Goal: Check status: Check status

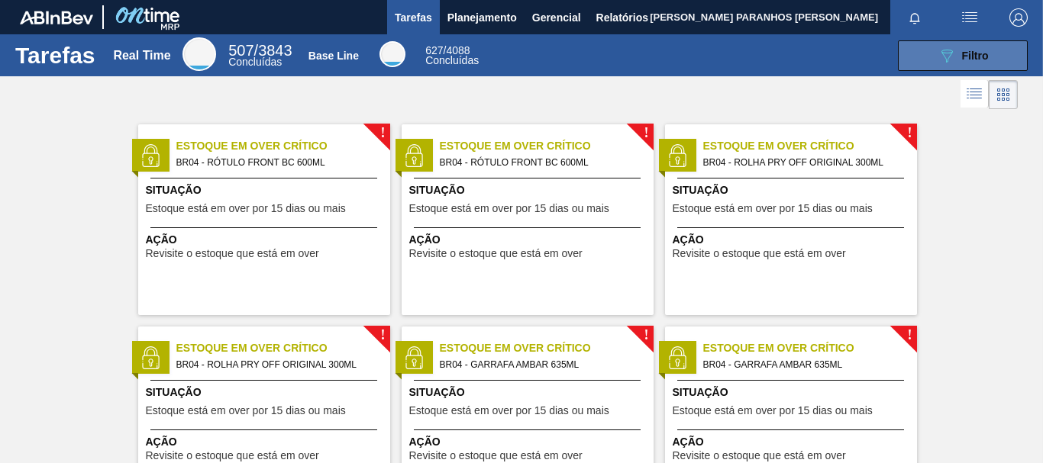
click at [962, 59] on span "Filtro" at bounding box center [975, 56] width 27 height 12
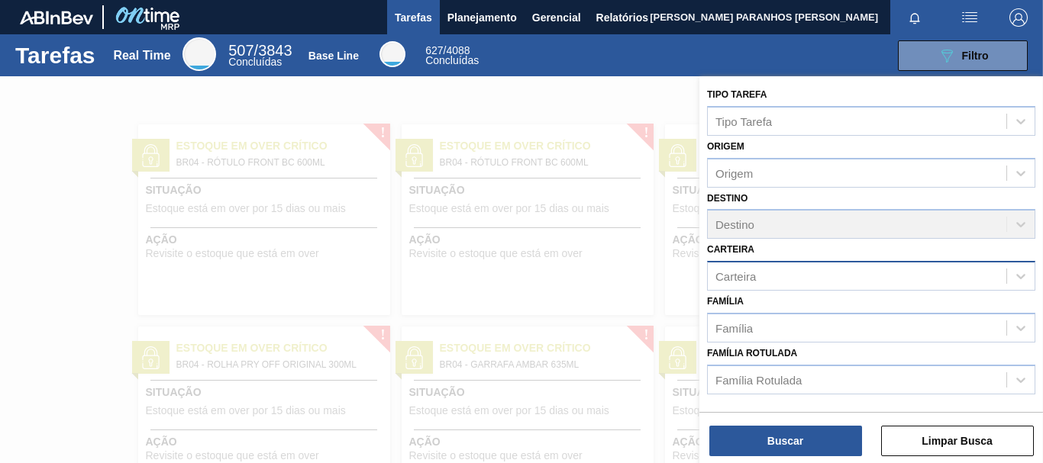
click at [775, 288] on div "Carteira" at bounding box center [871, 276] width 328 height 30
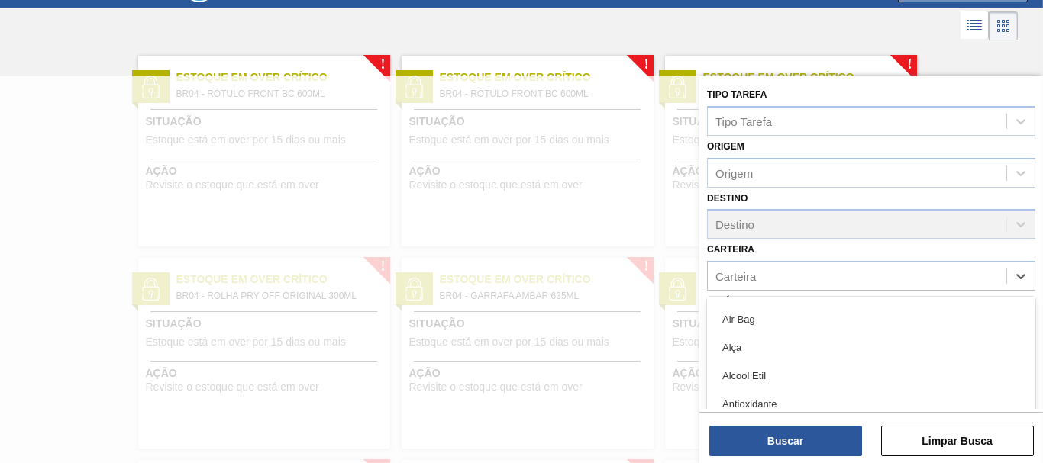
scroll to position [76, 0]
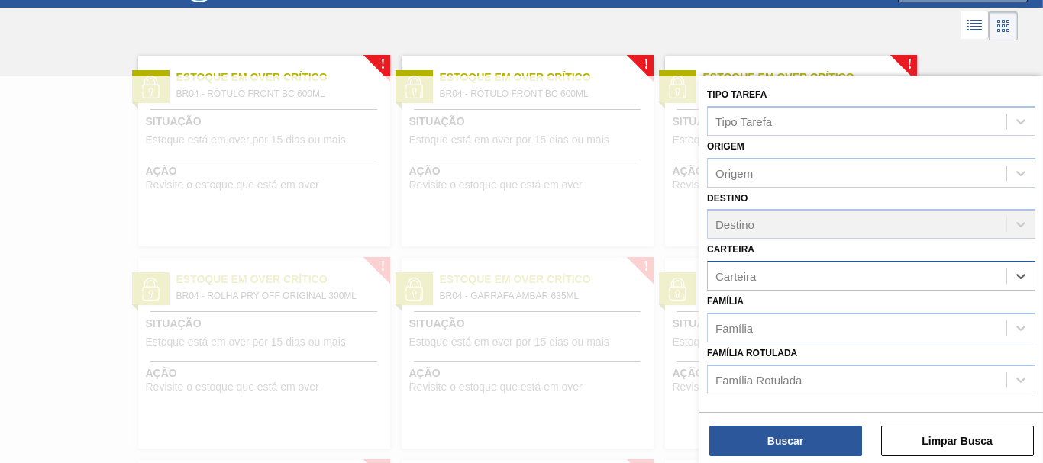
click at [779, 264] on div "Carteira" at bounding box center [871, 276] width 328 height 30
click at [9, 171] on div at bounding box center [521, 307] width 1043 height 463
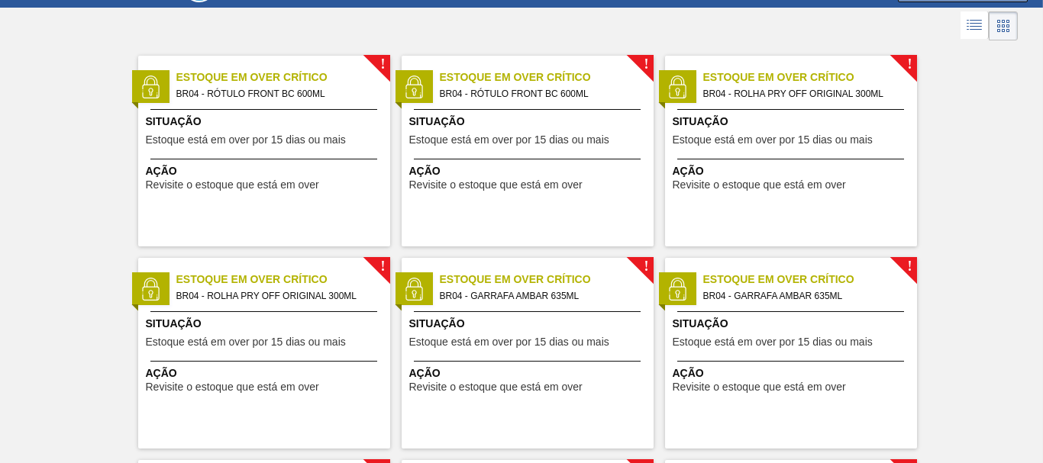
scroll to position [0, 0]
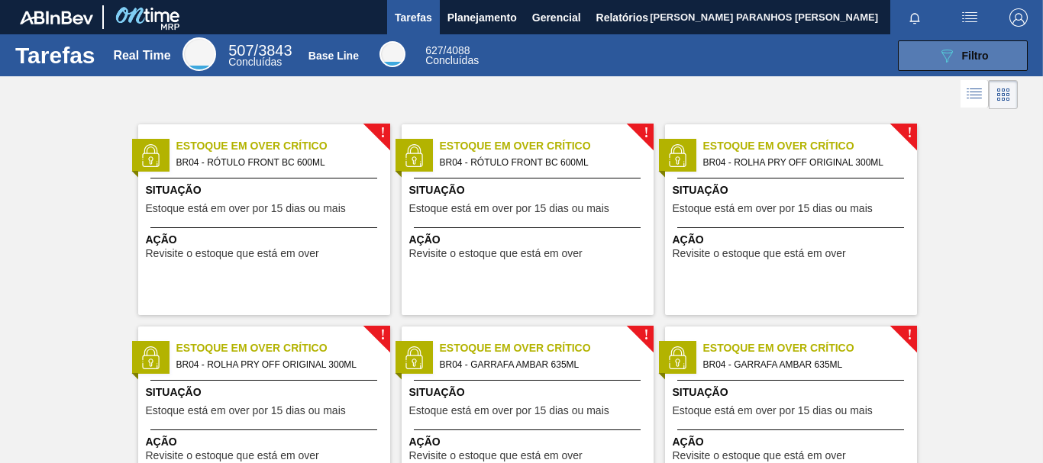
click at [992, 55] on button "089F7B8B-B2A5-4AFE-B5C0-19BA573D28AC Filtro" at bounding box center [963, 55] width 130 height 31
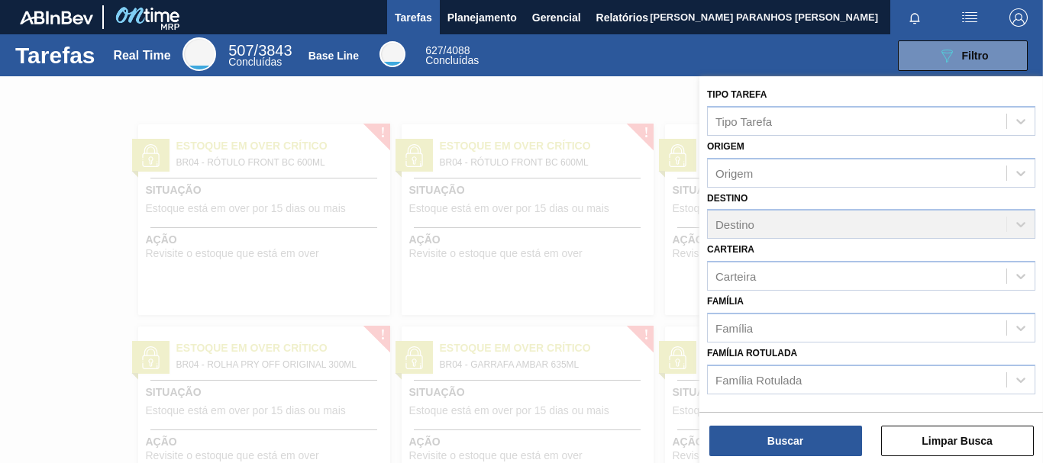
click at [882, 292] on div "Família Família" at bounding box center [871, 317] width 328 height 52
click at [842, 227] on div "Destino Destino" at bounding box center [871, 214] width 328 height 52
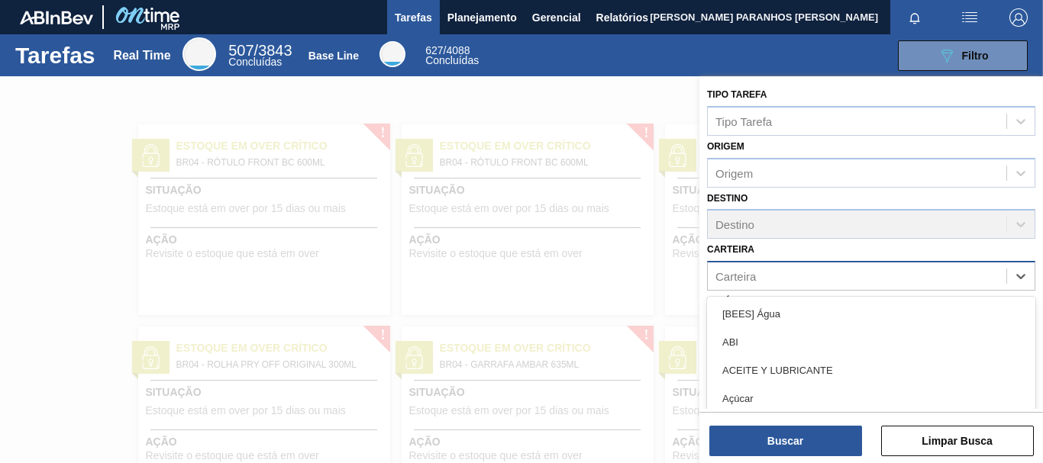
click at [853, 278] on div "Carteira" at bounding box center [857, 277] width 298 height 22
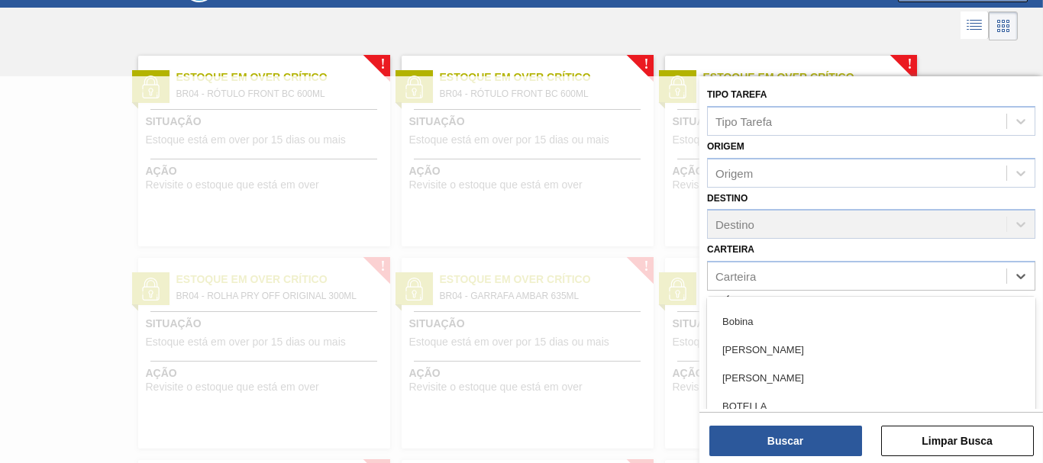
scroll to position [1069, 0]
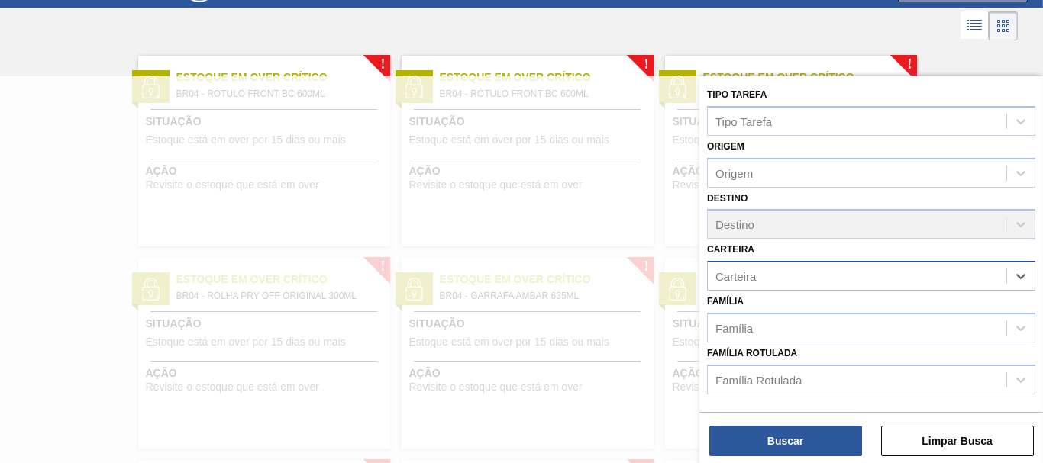
paste input "30002293"
type input "3"
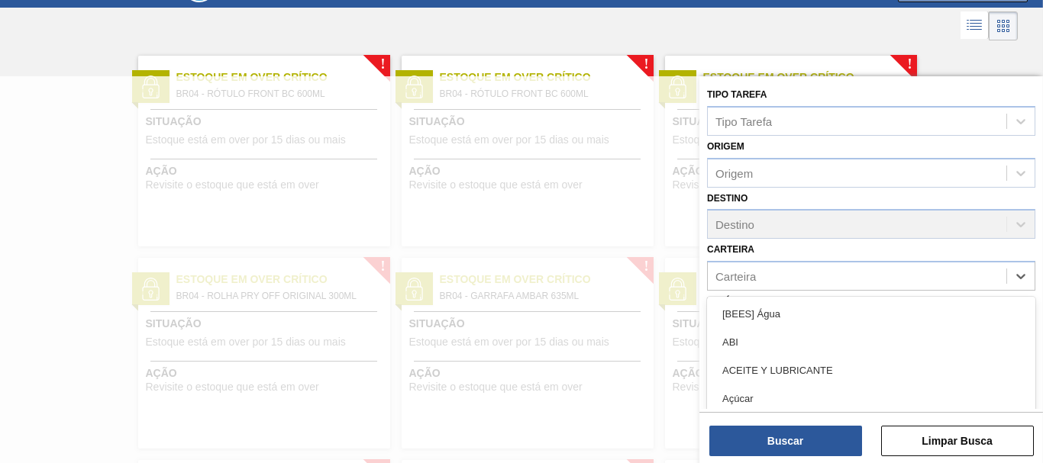
click at [660, 411] on div at bounding box center [521, 307] width 1043 height 463
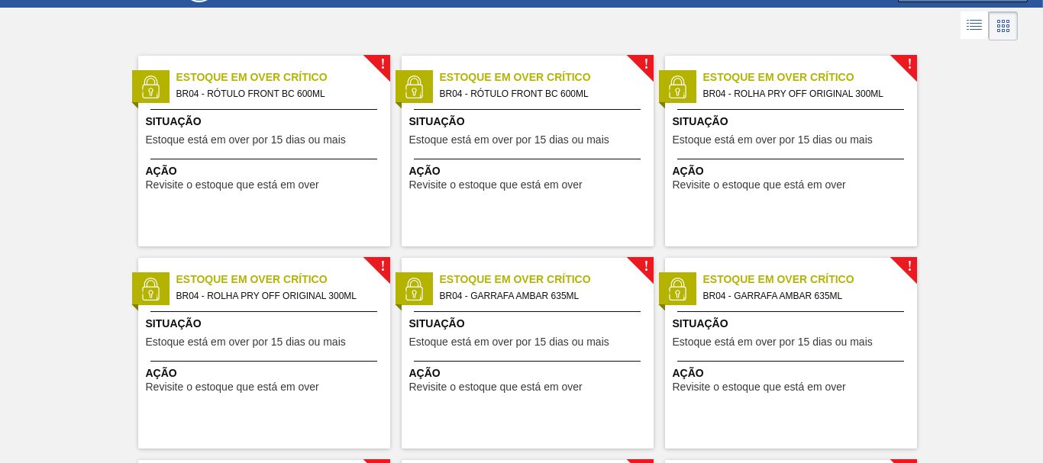
scroll to position [0, 0]
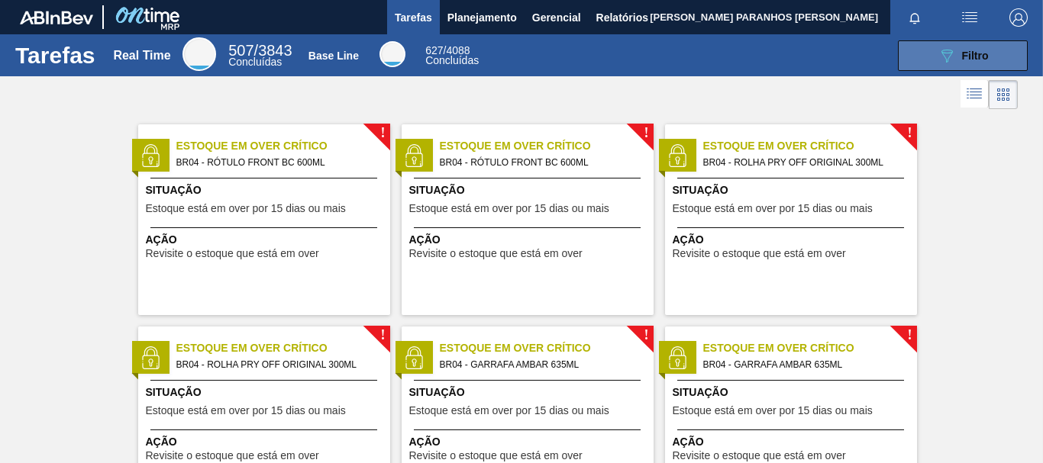
click at [970, 53] on span "Filtro" at bounding box center [975, 56] width 27 height 12
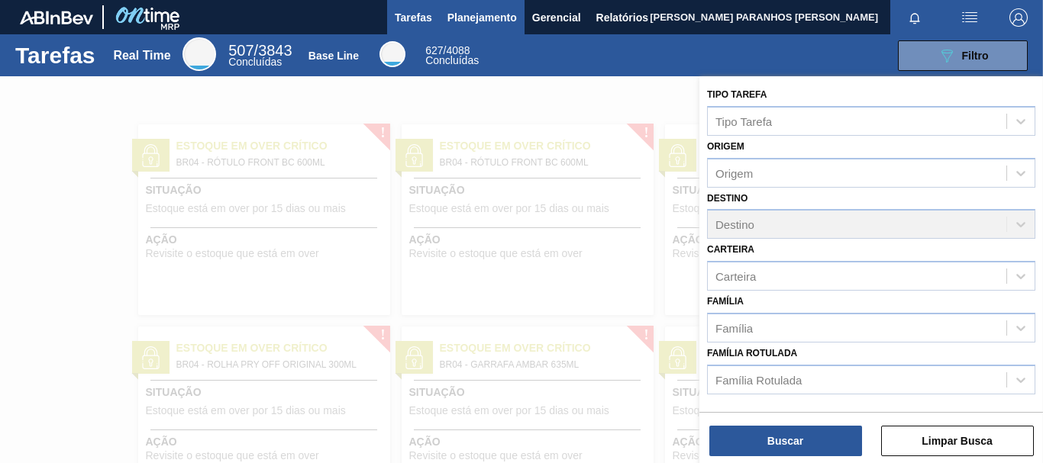
click at [498, 23] on span "Planejamento" at bounding box center [481, 17] width 69 height 18
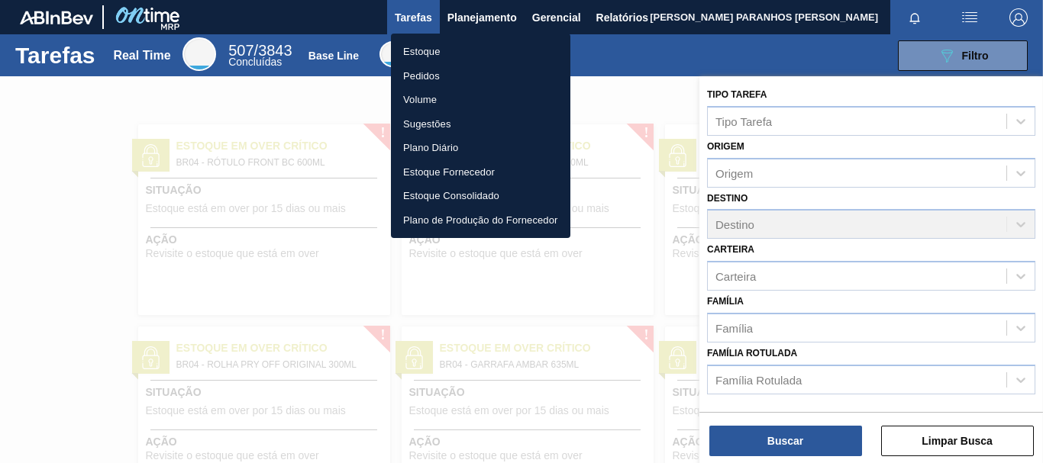
click at [431, 73] on li "Pedidos" at bounding box center [480, 76] width 179 height 24
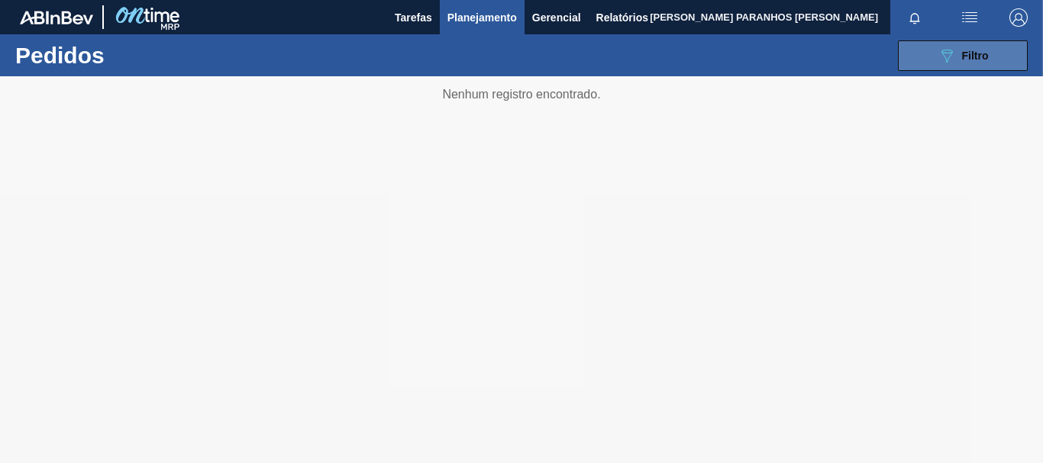
click at [982, 50] on span "Filtro" at bounding box center [975, 56] width 27 height 12
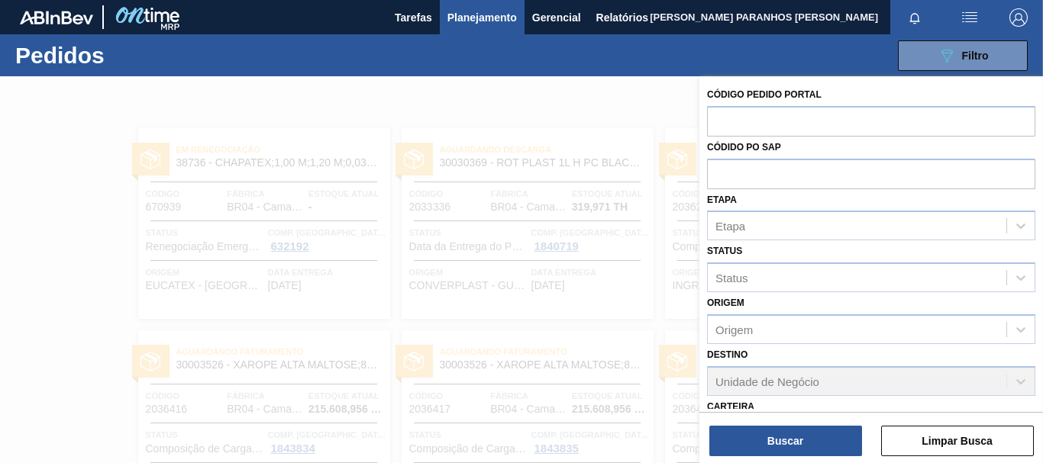
scroll to position [153, 0]
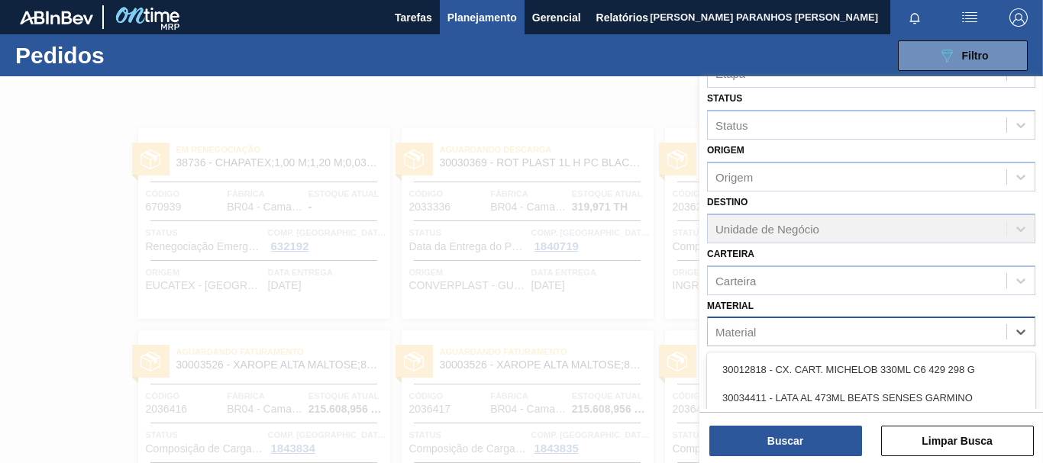
click at [828, 337] on div "Material" at bounding box center [857, 332] width 298 height 22
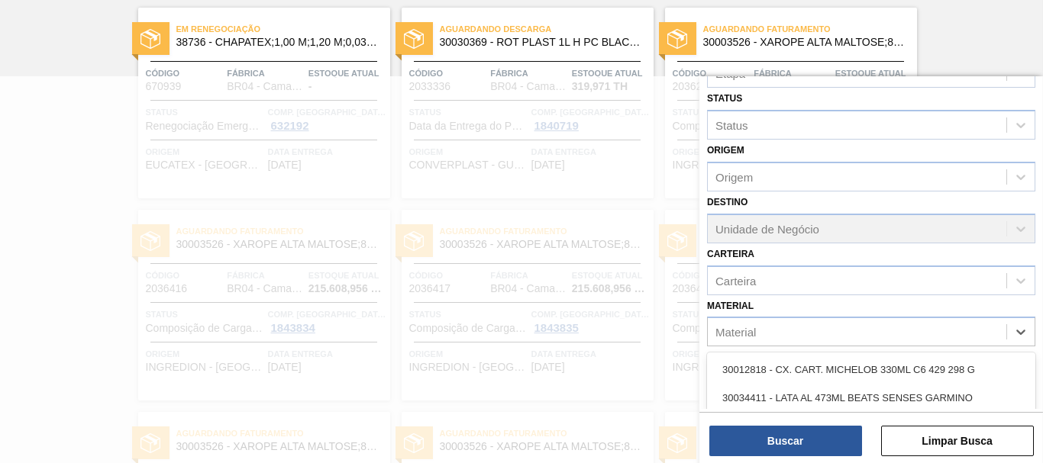
scroll to position [124, 0]
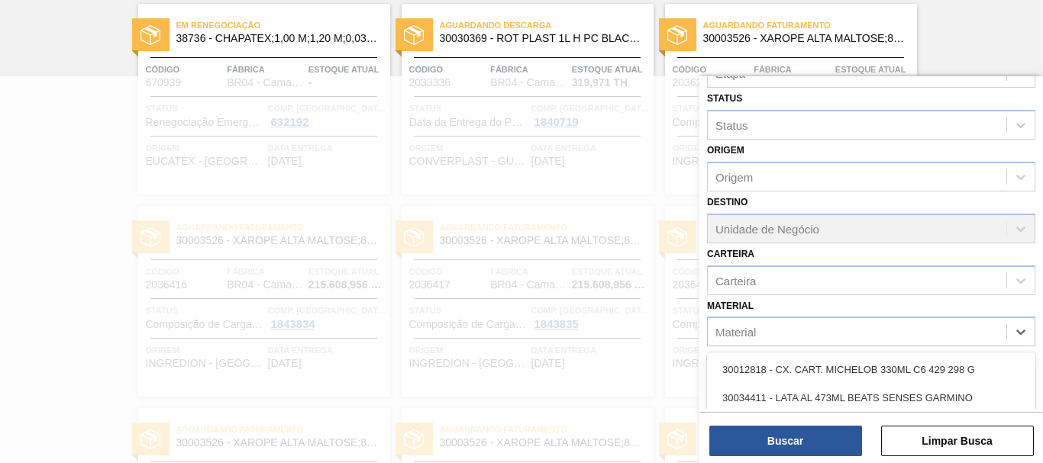
paste input "30002293"
type input "30002293"
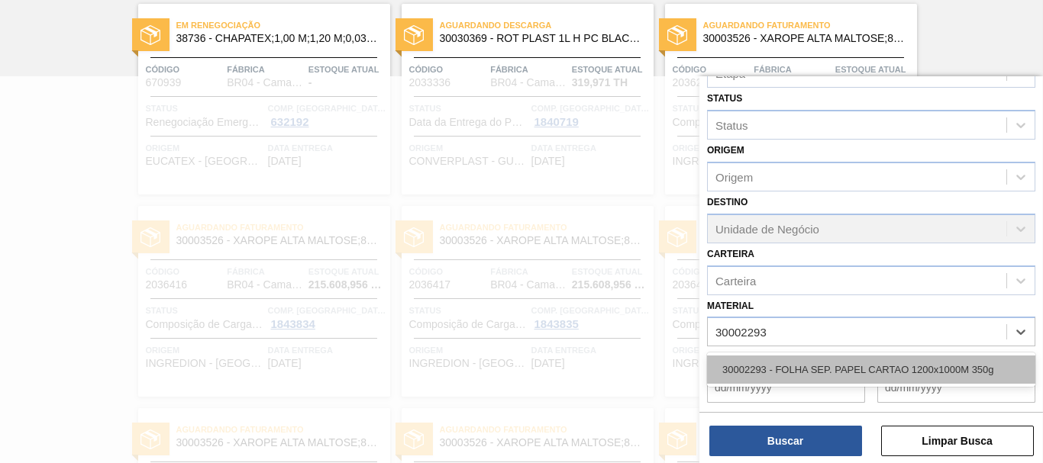
click at [821, 374] on div "30002293 - FOLHA SEP. PAPEL CARTAO 1200x1000M 350g" at bounding box center [871, 370] width 328 height 28
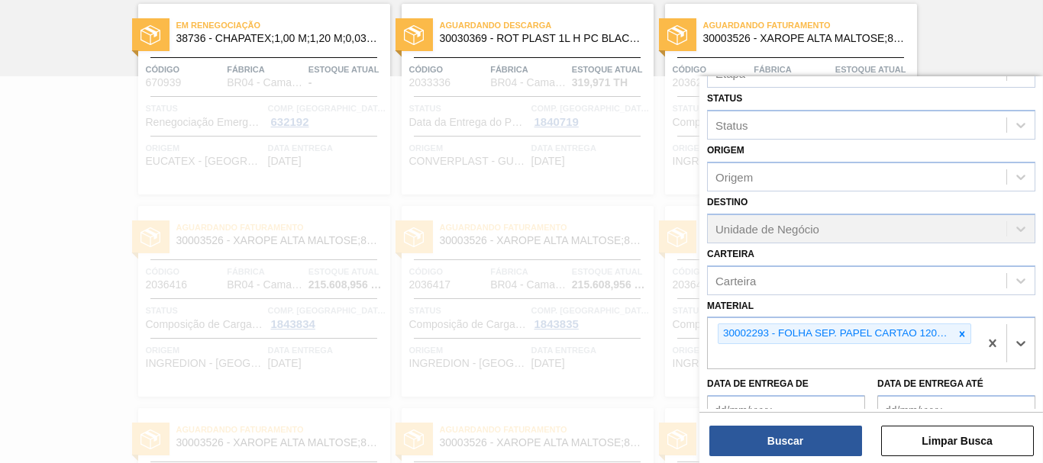
scroll to position [260, 0]
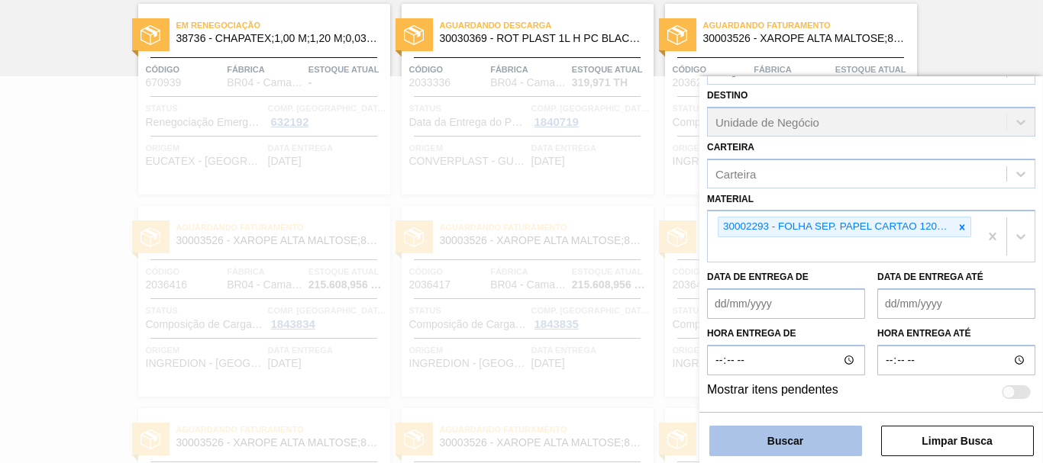
click at [818, 440] on button "Buscar" at bounding box center [785, 441] width 153 height 31
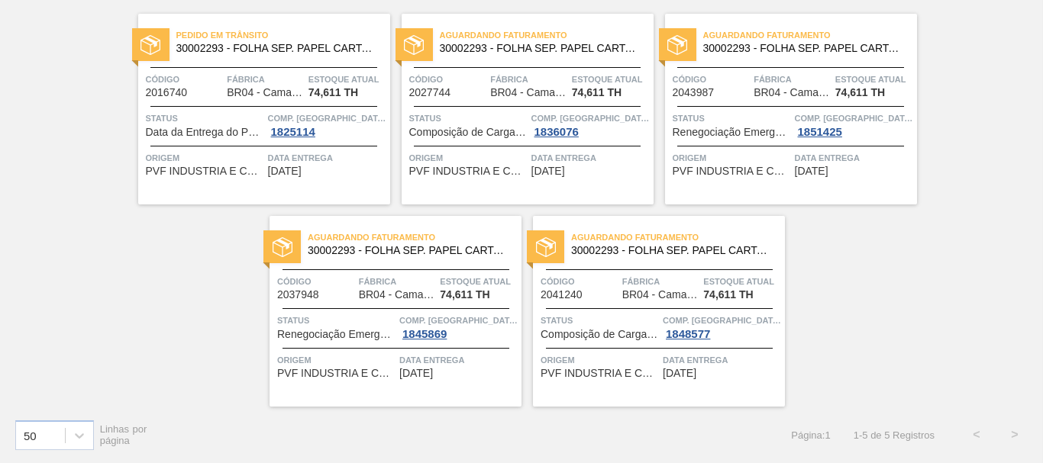
scroll to position [0, 0]
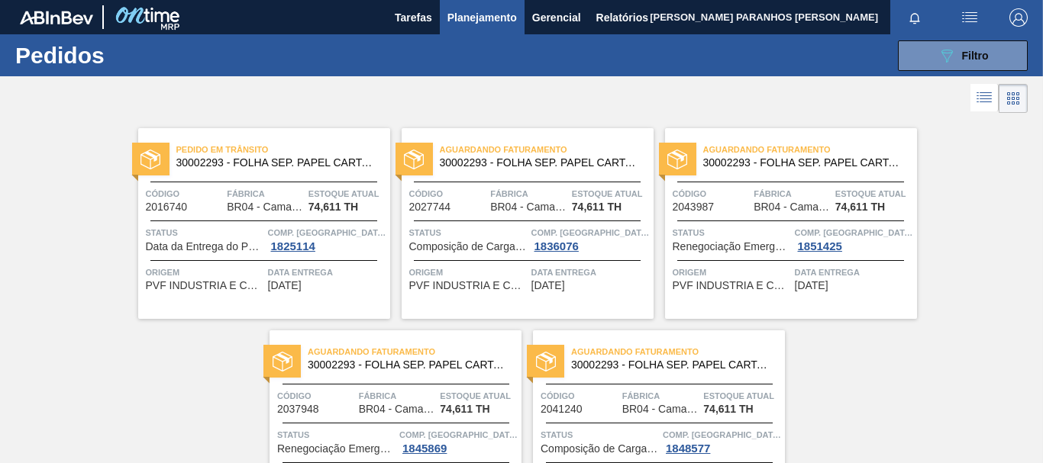
drag, startPoint x: 975, startPoint y: 235, endPoint x: 960, endPoint y: 241, distance: 16.4
click at [975, 235] on div "Pedido [PERSON_NAME] 30002293 - FOLHA SEP. PAPEL CARTAO 1200x1000M 350g Código …" at bounding box center [521, 319] width 1043 height 405
click at [967, 60] on span "Filtro" at bounding box center [975, 56] width 27 height 12
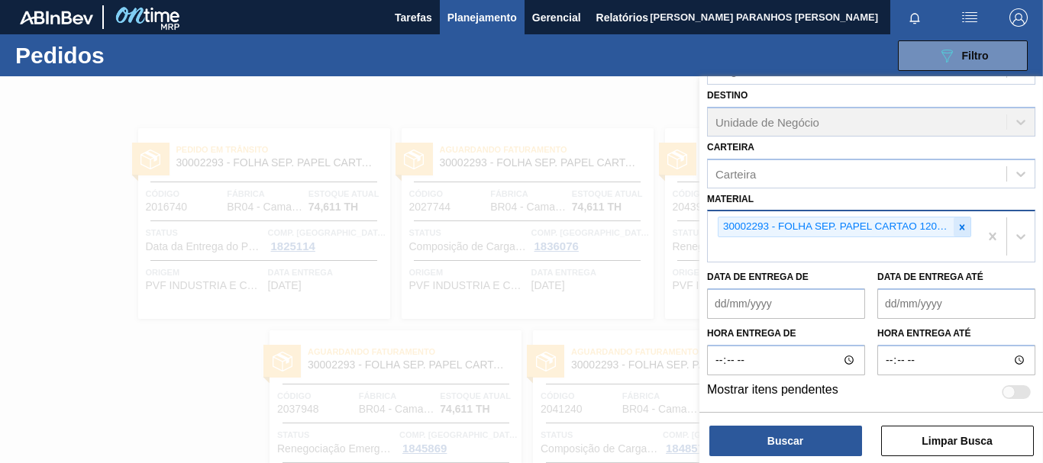
click at [960, 224] on icon at bounding box center [962, 227] width 11 height 11
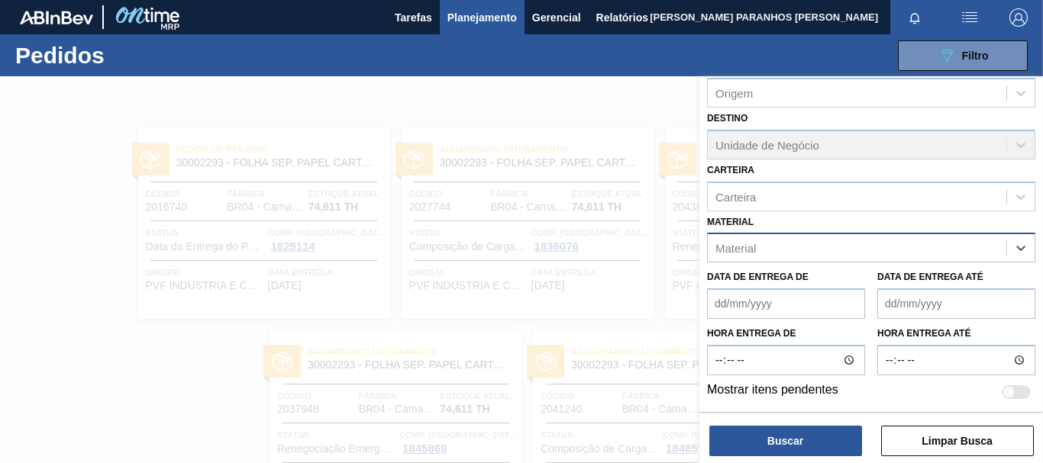
paste input "30008786"
type input "30008786"
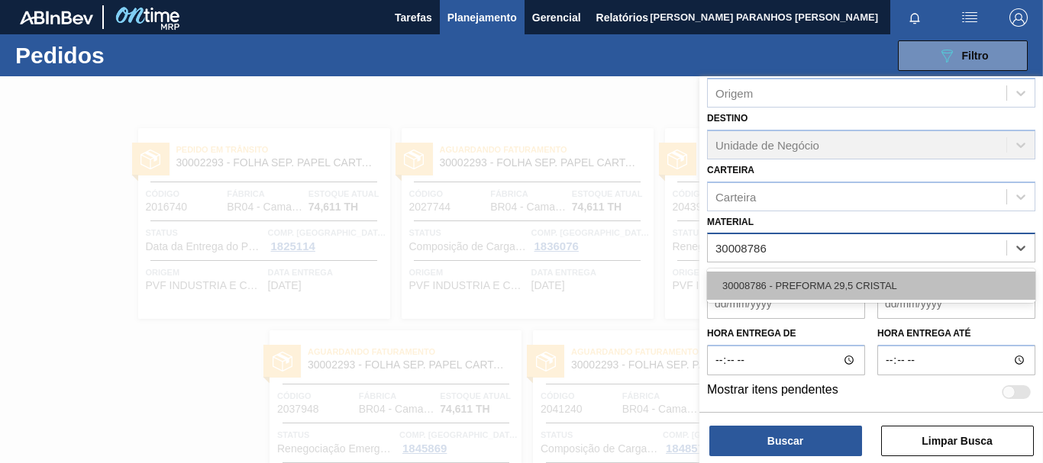
click at [889, 287] on div "30008786 - PREFORMA 29,5 CRISTAL" at bounding box center [871, 286] width 328 height 28
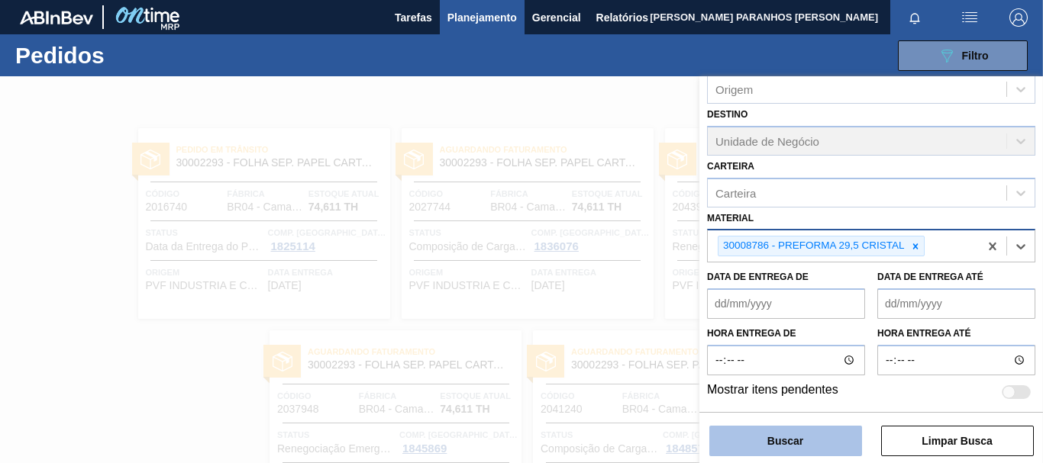
click at [834, 452] on button "Buscar" at bounding box center [785, 441] width 153 height 31
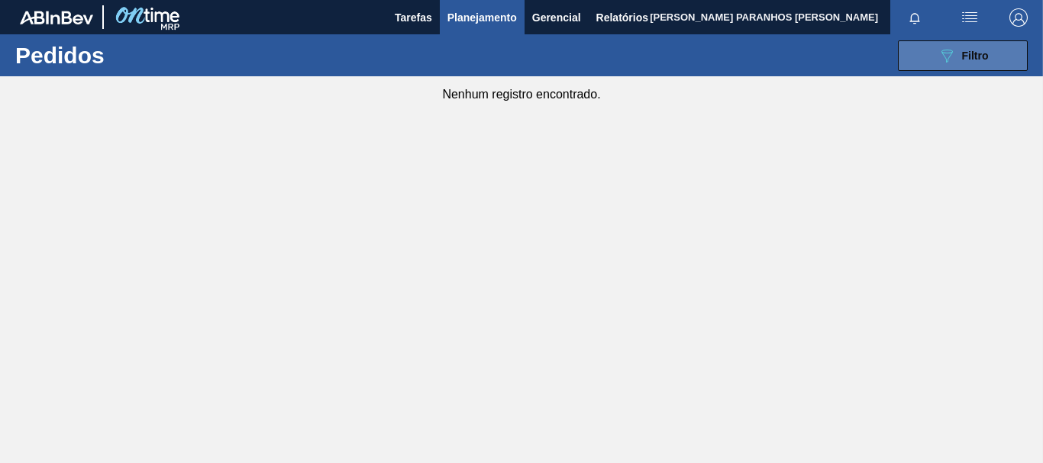
click at [915, 58] on button "089F7B8B-B2A5-4AFE-B5C0-19BA573D28AC Filtro" at bounding box center [963, 55] width 130 height 31
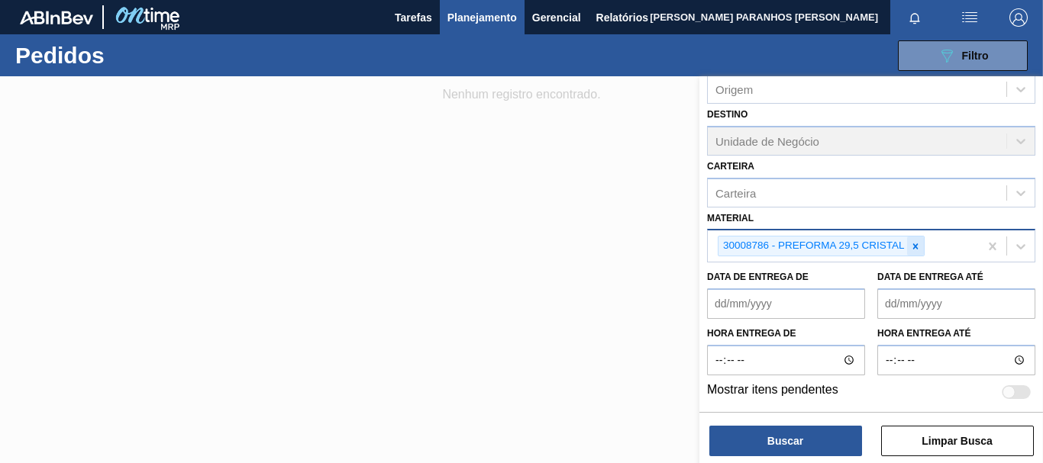
click at [917, 244] on icon at bounding box center [914, 246] width 5 height 5
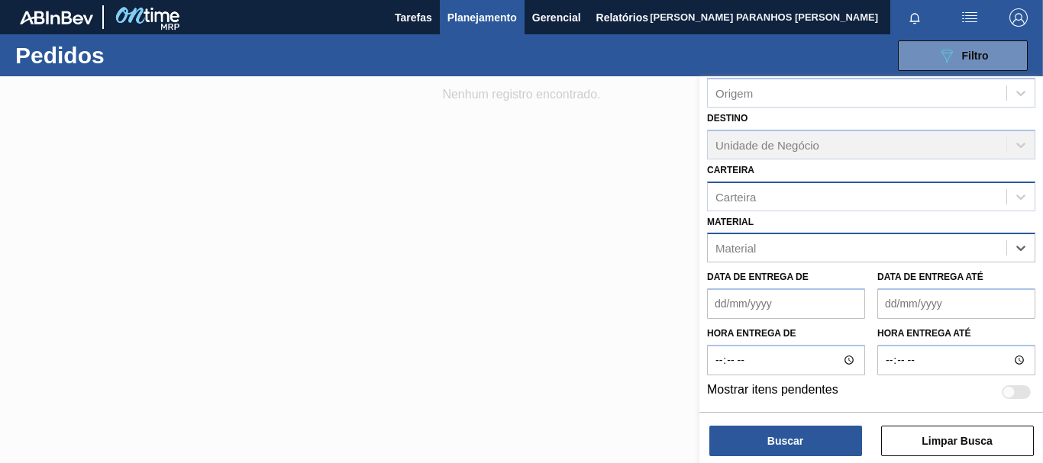
click at [941, 205] on div "Carteira" at bounding box center [857, 197] width 298 height 22
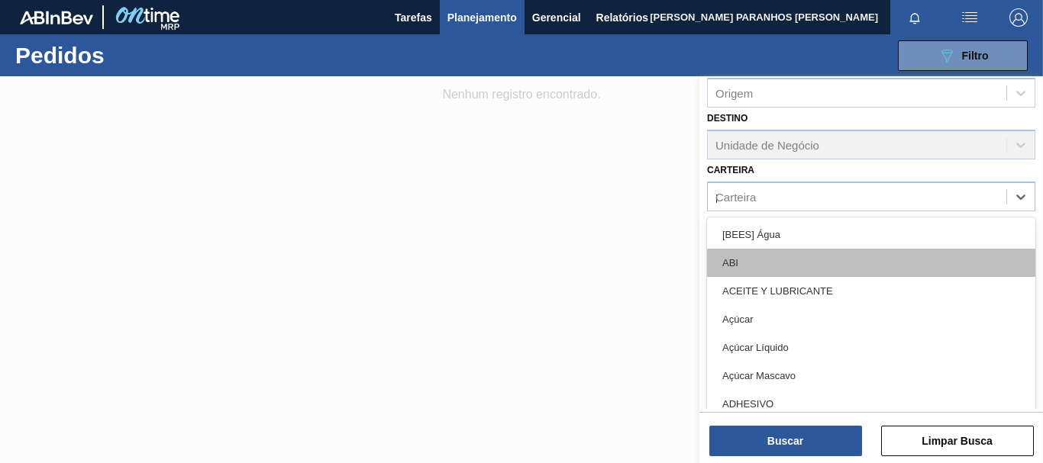
type input "pre"
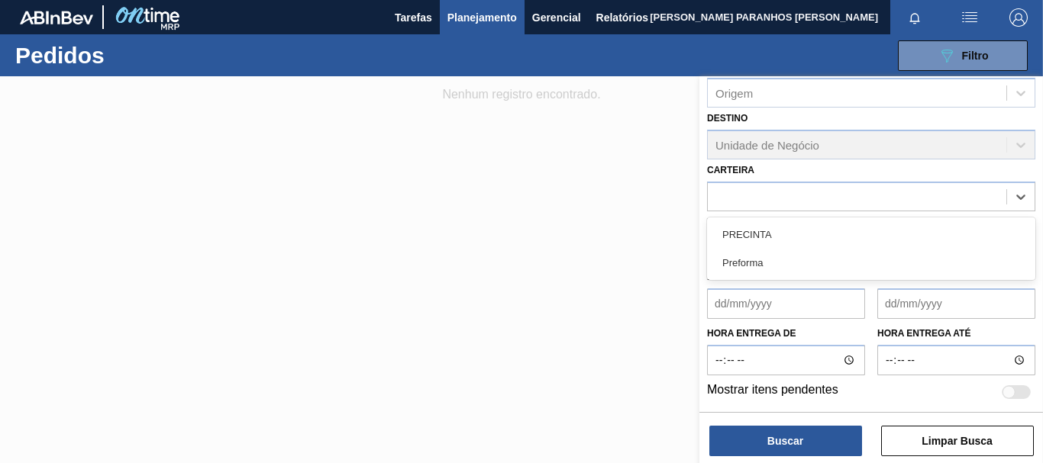
click at [922, 220] on div "Código Pedido Portal Códido PO SAP Etapa Etapa Status Status Origem Origem Dest…" at bounding box center [871, 124] width 344 height 569
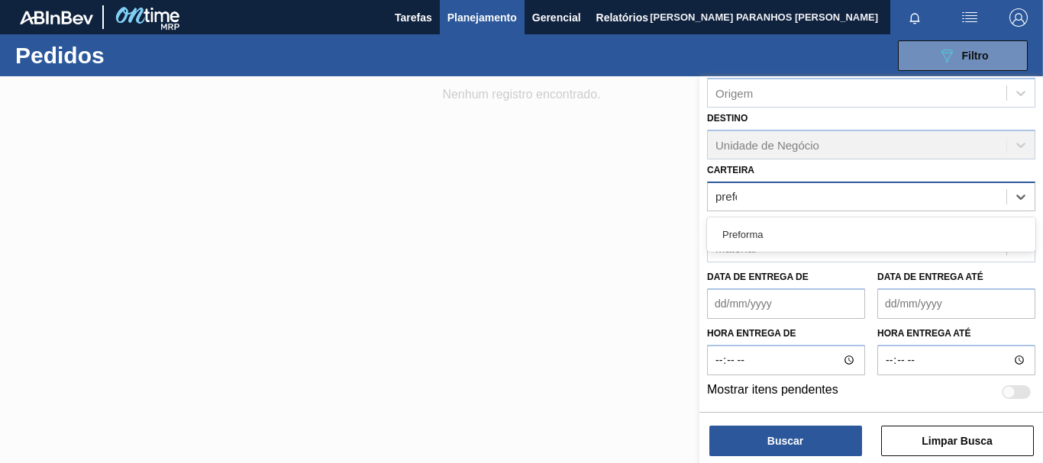
type input "prefor"
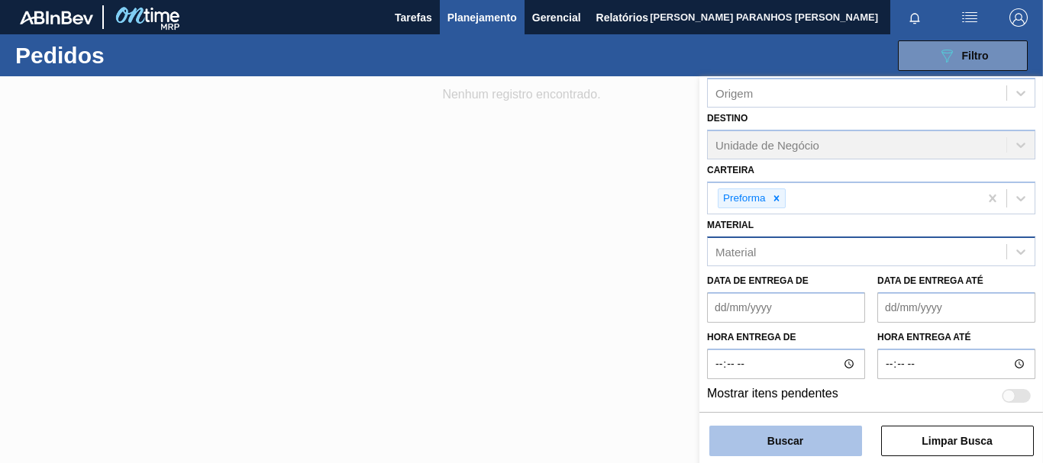
click at [814, 447] on button "Buscar" at bounding box center [785, 441] width 153 height 31
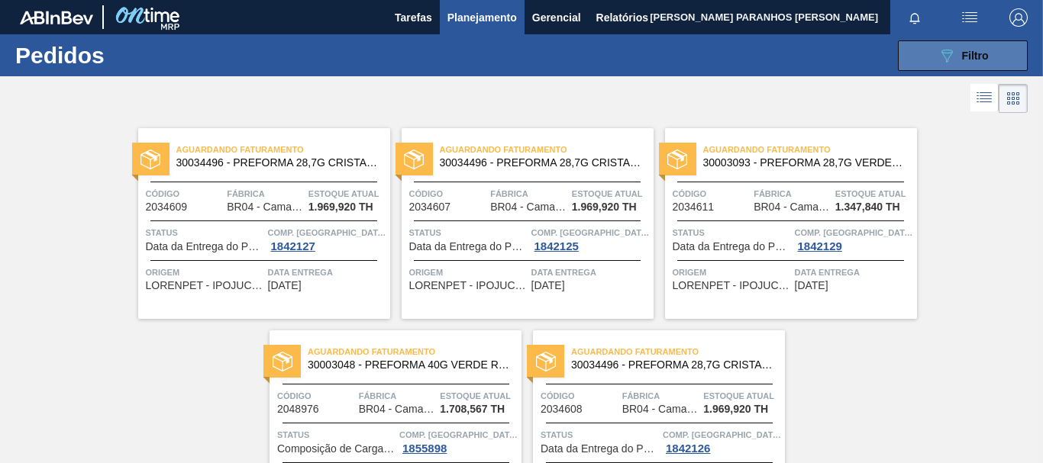
click at [935, 65] on button "089F7B8B-B2A5-4AFE-B5C0-19BA573D28AC Filtro" at bounding box center [963, 55] width 130 height 31
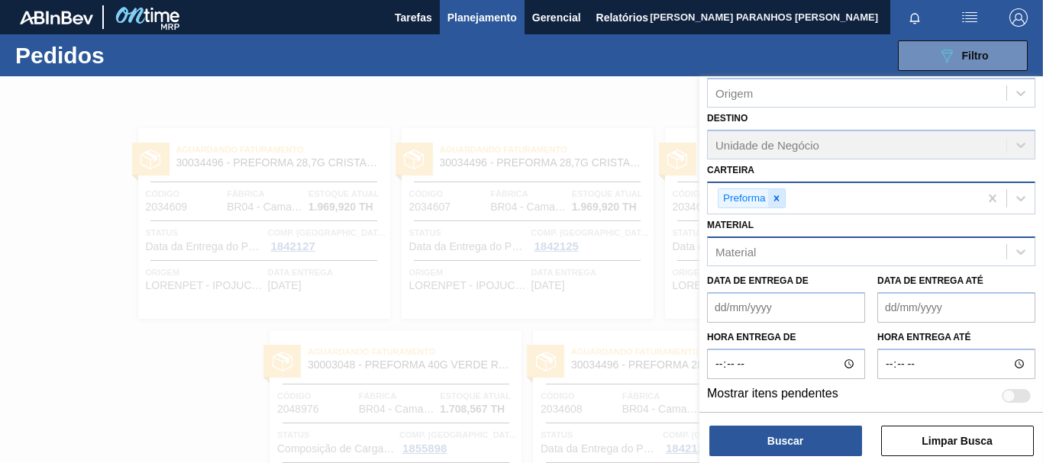
click at [780, 197] on icon at bounding box center [776, 198] width 11 height 11
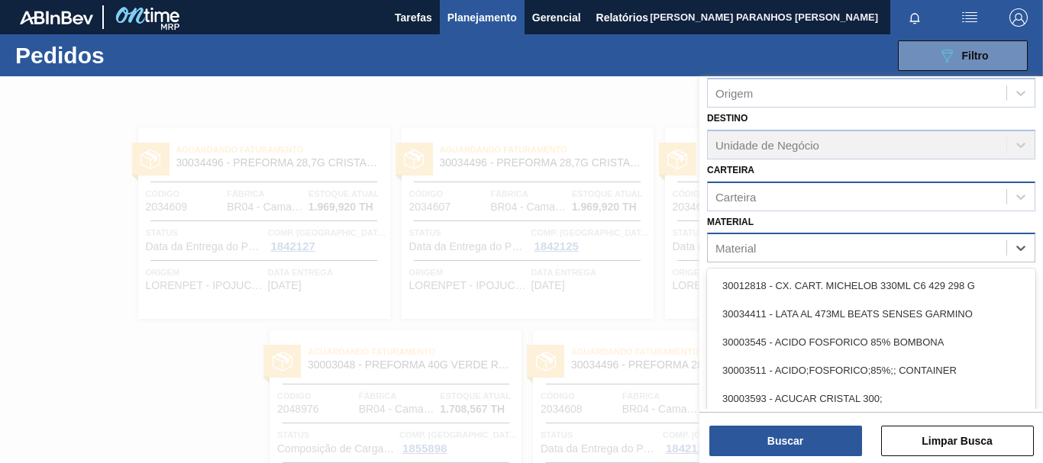
click at [774, 247] on div "Material" at bounding box center [857, 248] width 298 height 22
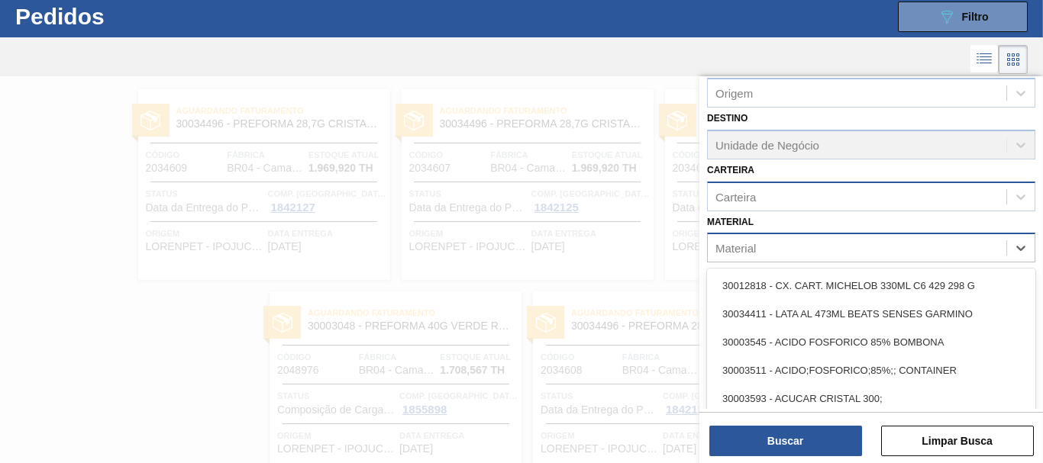
paste input "20005437"
type input "20005437"
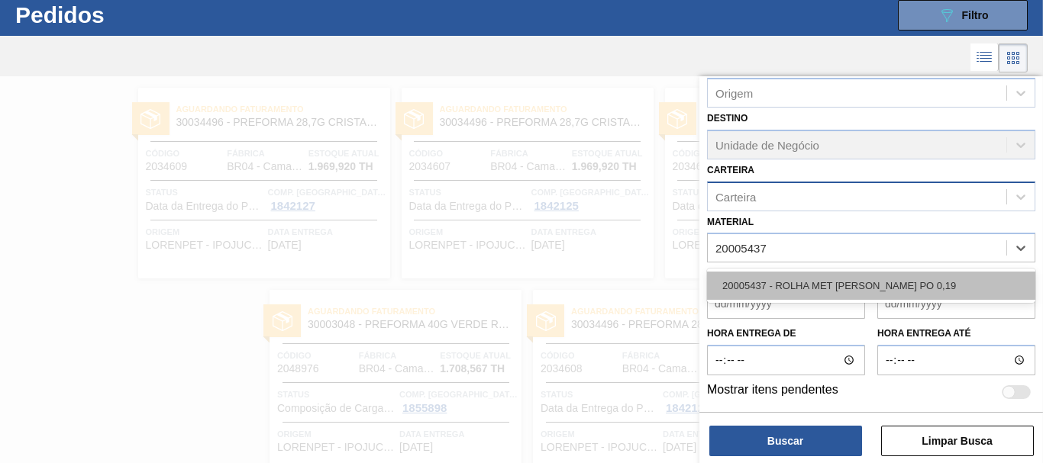
click at [808, 291] on div "20005437 - ROLHA MET [PERSON_NAME] PO 0,19" at bounding box center [871, 286] width 328 height 28
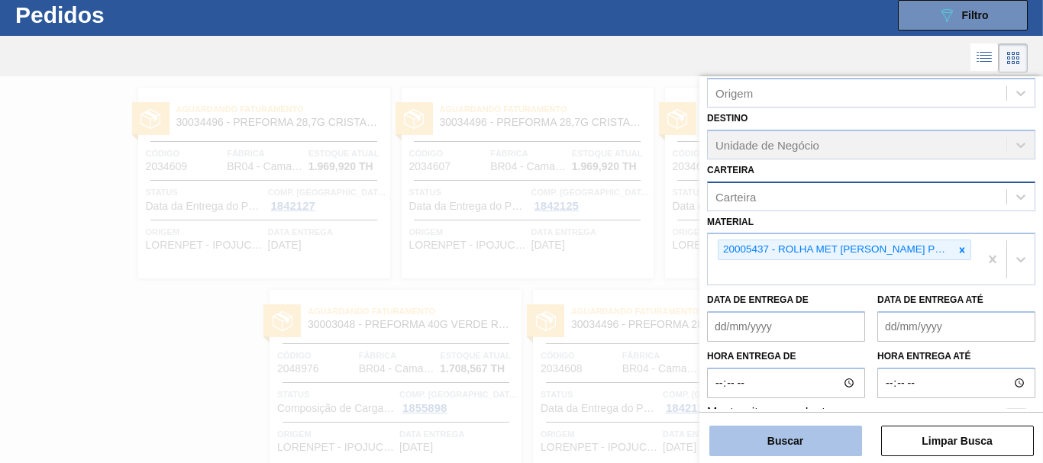
click at [805, 432] on button "Buscar" at bounding box center [785, 441] width 153 height 31
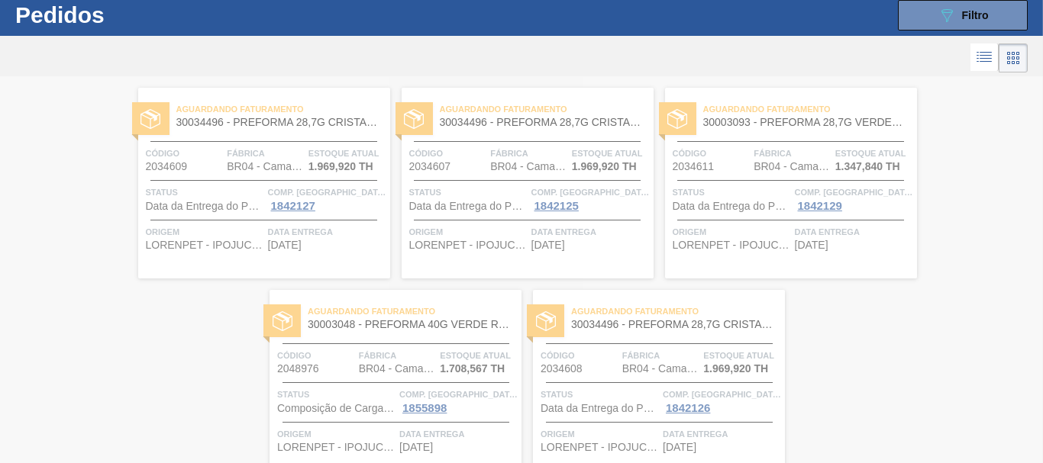
scroll to position [0, 0]
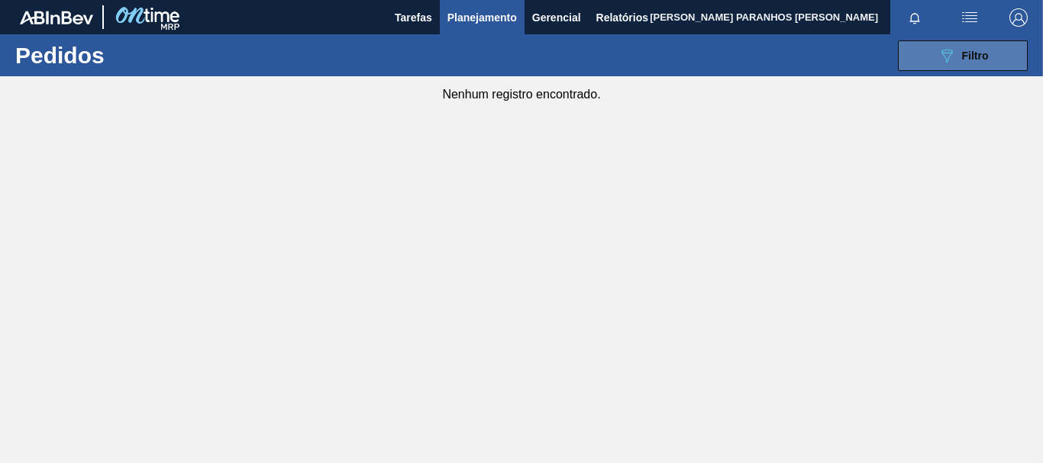
click at [932, 59] on button "089F7B8B-B2A5-4AFE-B5C0-19BA573D28AC Filtro" at bounding box center [963, 55] width 130 height 31
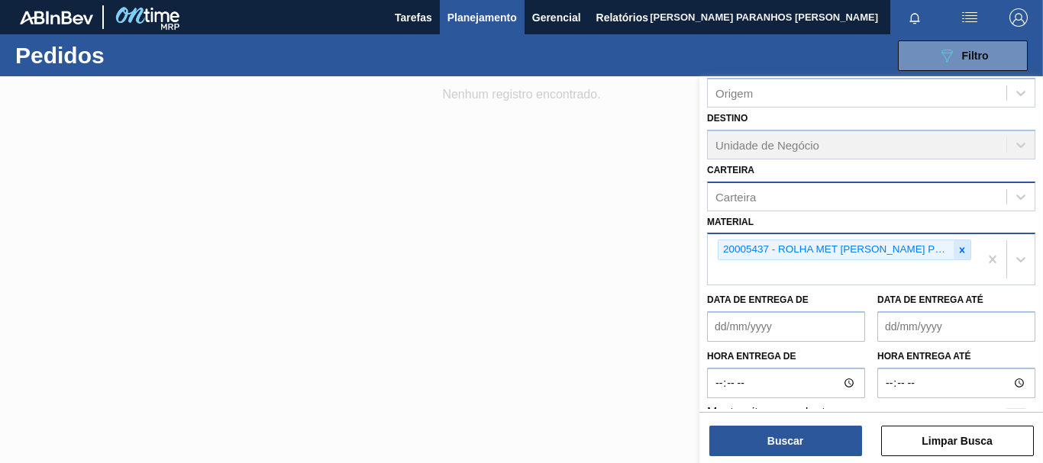
click at [957, 247] on icon at bounding box center [962, 250] width 11 height 11
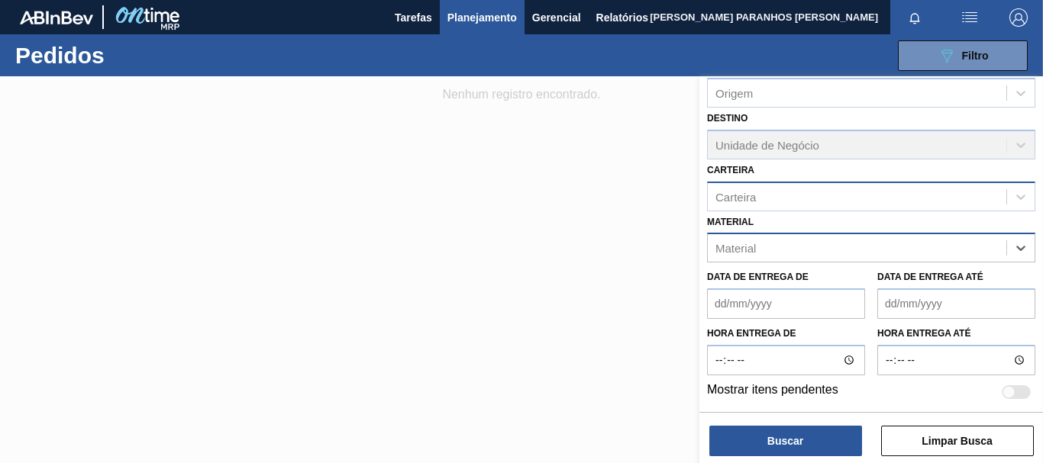
click at [890, 195] on div "Carteira" at bounding box center [857, 197] width 298 height 22
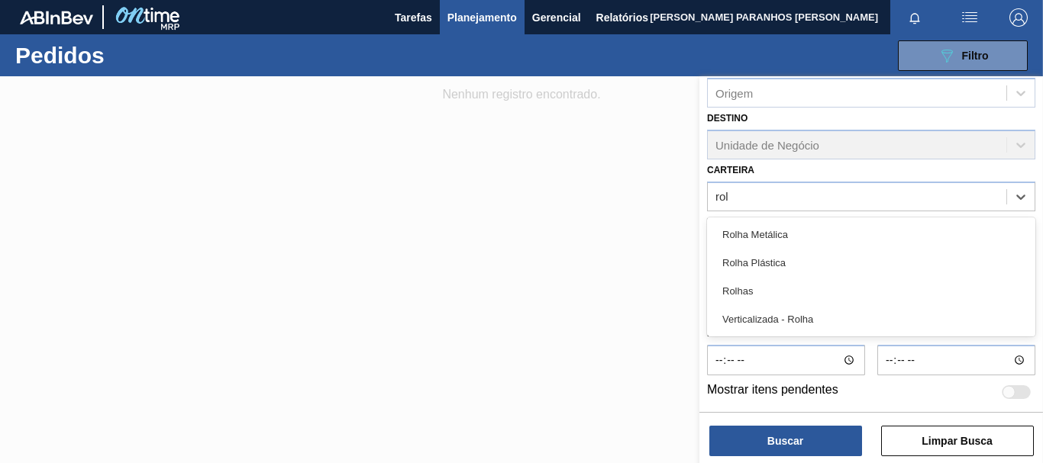
type input "rol"
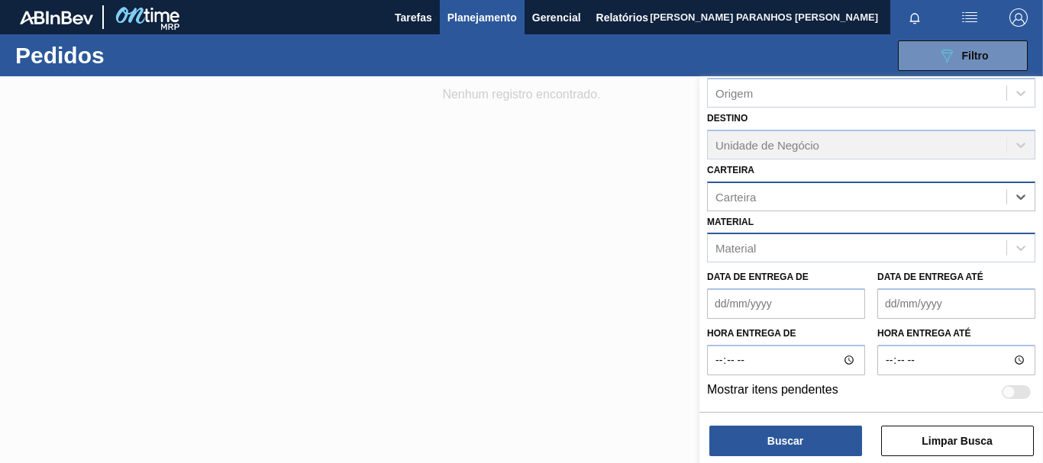
click at [931, 209] on div "Carteira" at bounding box center [871, 197] width 328 height 30
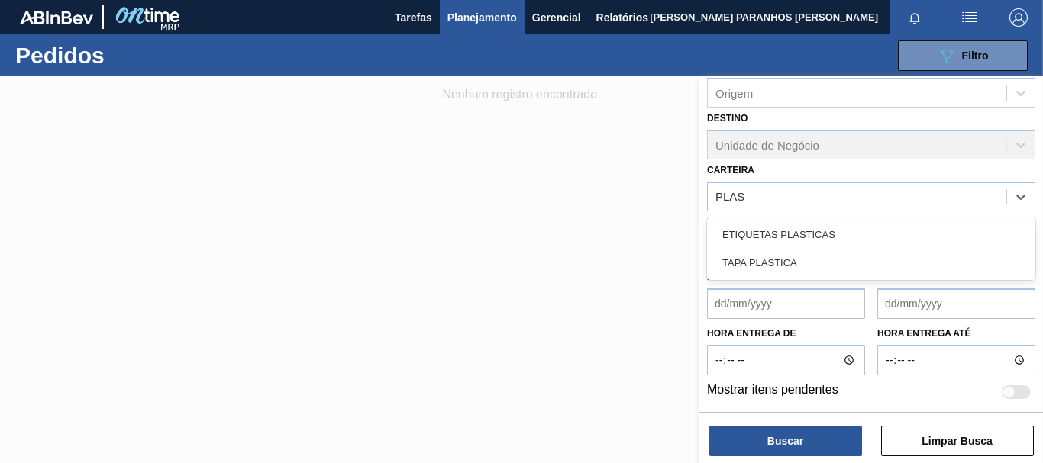
type input "PLAS"
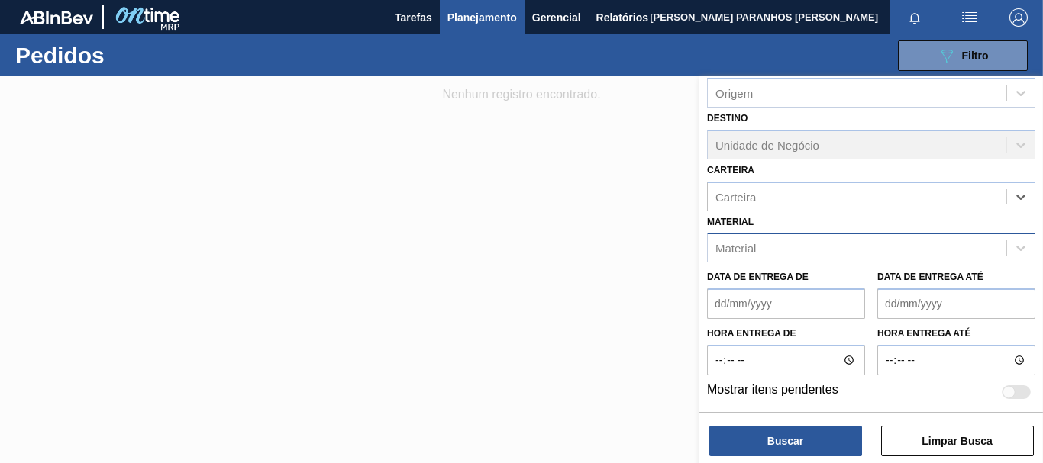
click at [785, 251] on div "Material" at bounding box center [857, 248] width 298 height 22
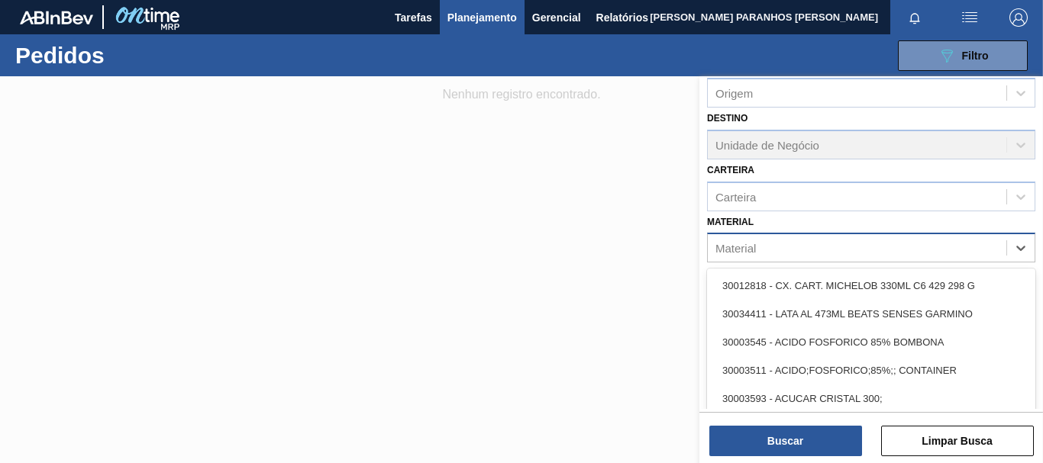
paste input "30002189"
type input "30002189"
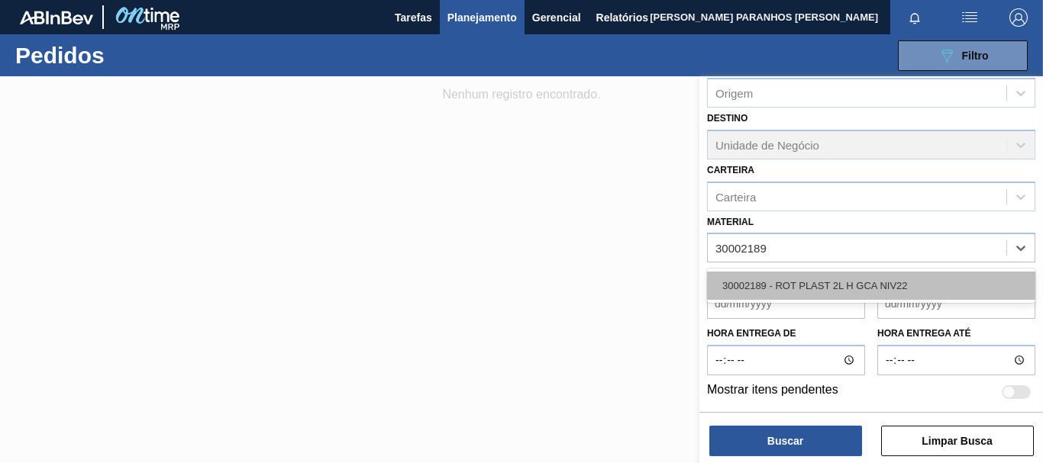
click at [804, 279] on div "30002189 - ROT PLAST 2L H GCA NIV22" at bounding box center [871, 286] width 328 height 28
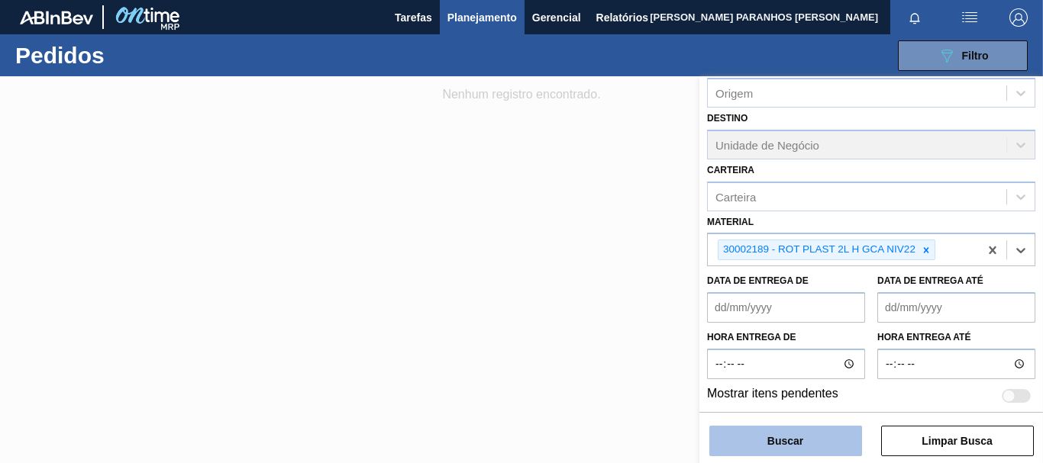
click at [804, 445] on button "Buscar" at bounding box center [785, 441] width 153 height 31
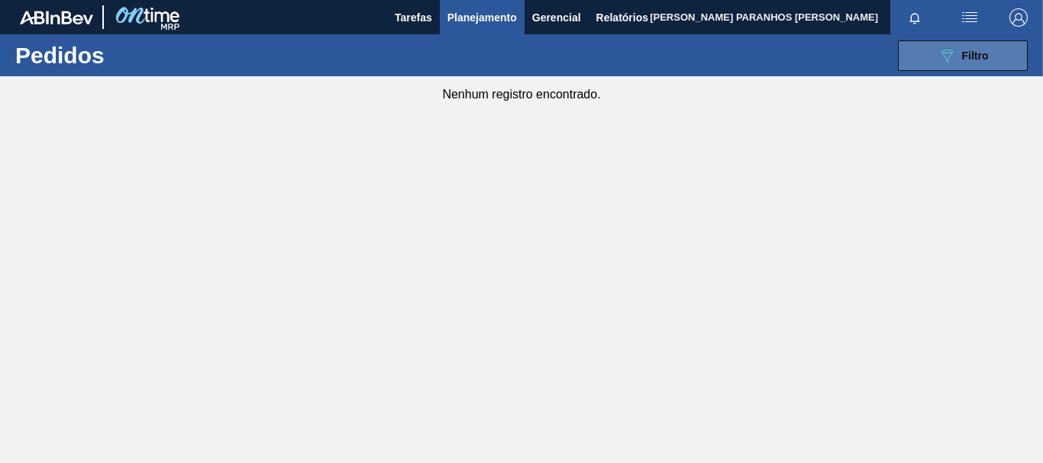
click at [983, 55] on span "Filtro" at bounding box center [975, 56] width 27 height 12
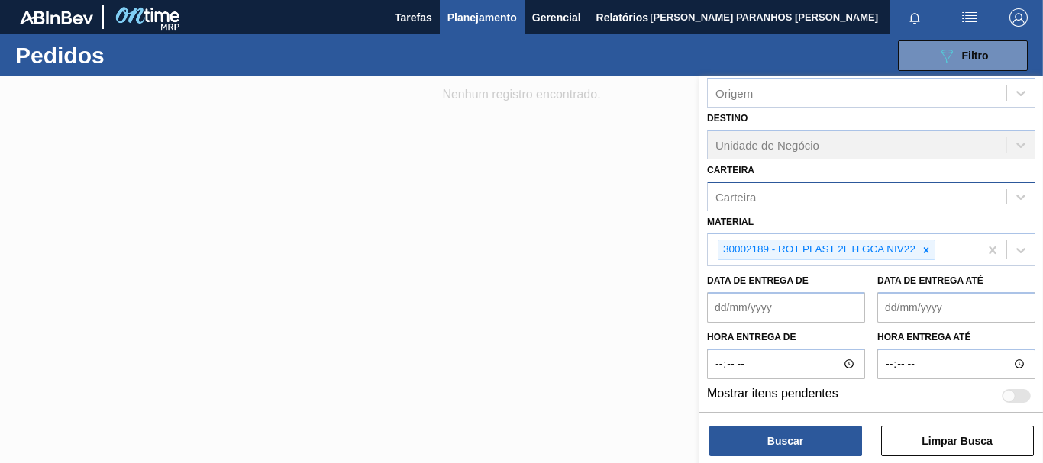
click at [866, 196] on div "Carteira" at bounding box center [857, 197] width 298 height 22
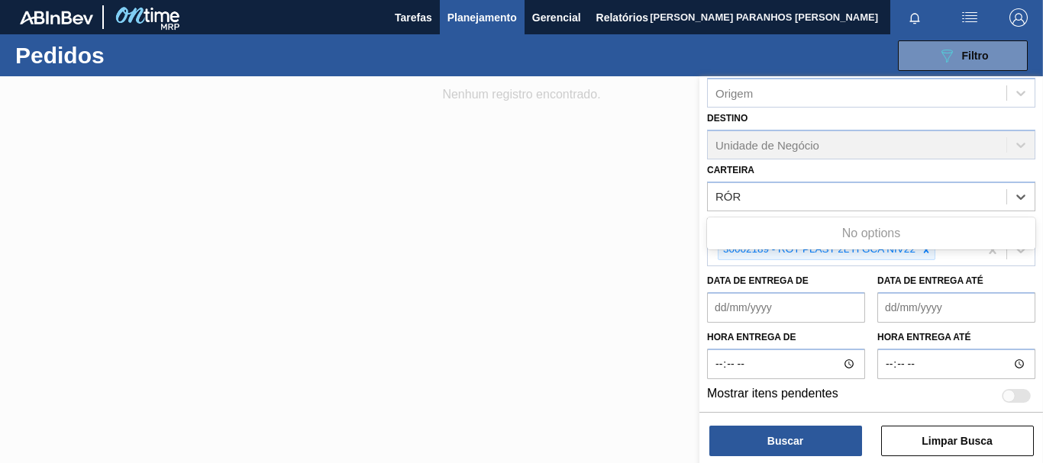
type input "RÓ"
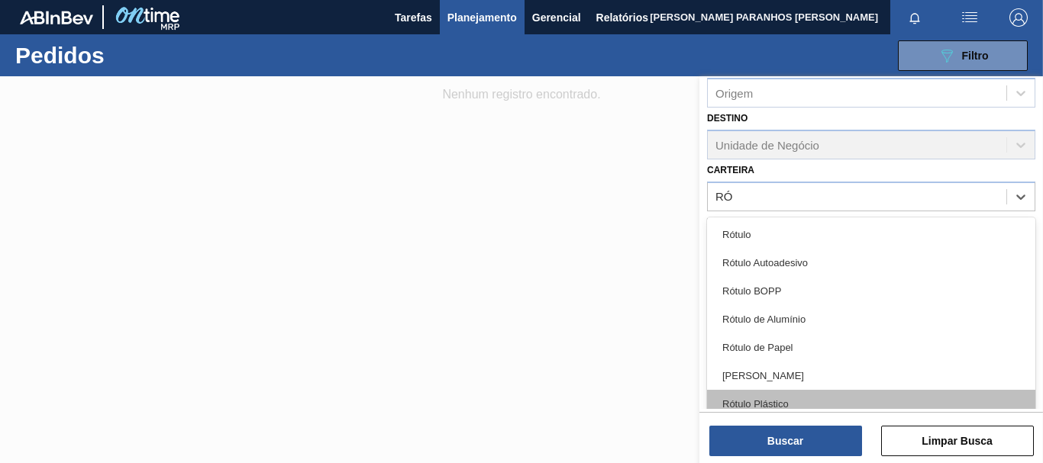
click at [778, 405] on div "Rótulo Plástico" at bounding box center [871, 404] width 328 height 28
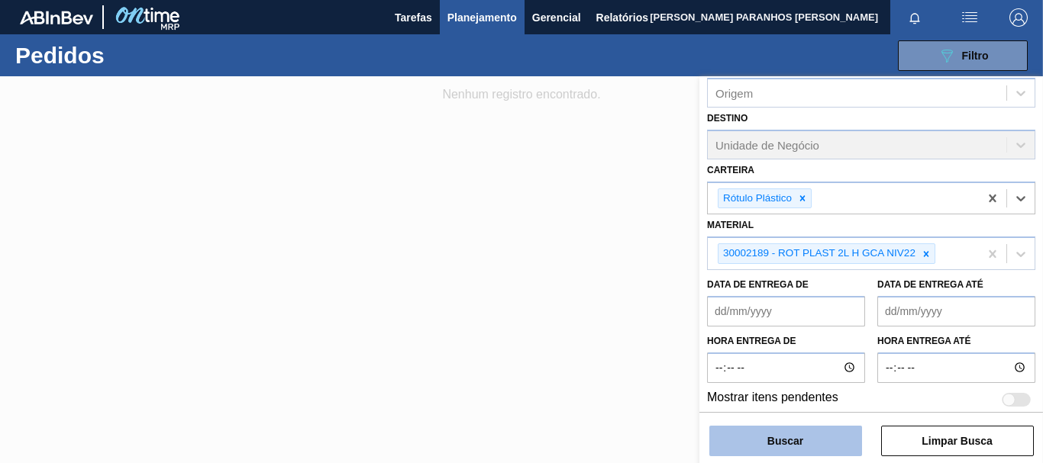
click at [800, 445] on button "Buscar" at bounding box center [785, 441] width 153 height 31
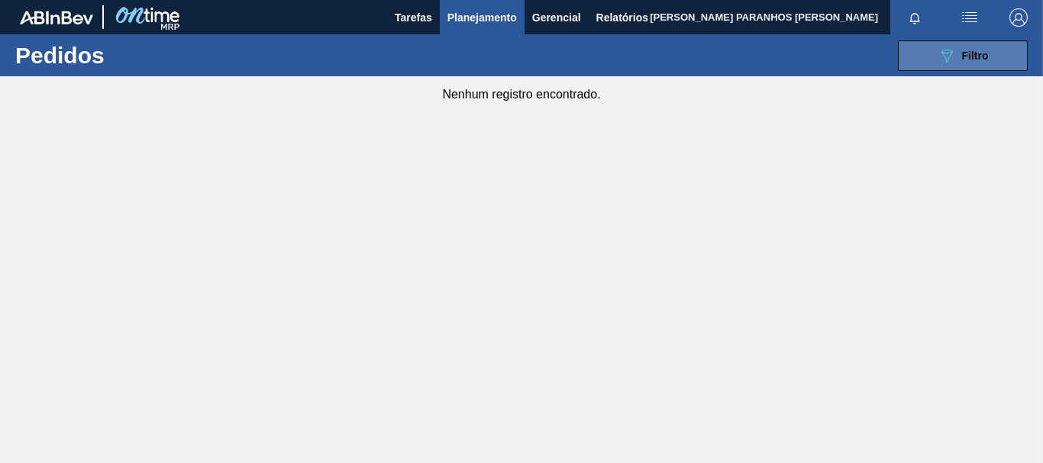
click at [996, 45] on button "089F7B8B-B2A5-4AFE-B5C0-19BA573D28AC Filtro" at bounding box center [963, 55] width 130 height 31
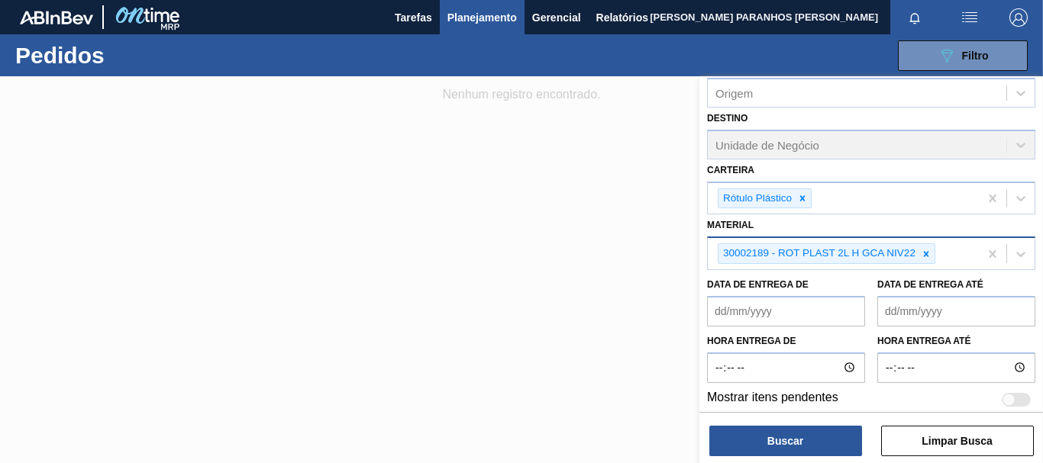
click at [926, 256] on icon at bounding box center [926, 254] width 11 height 11
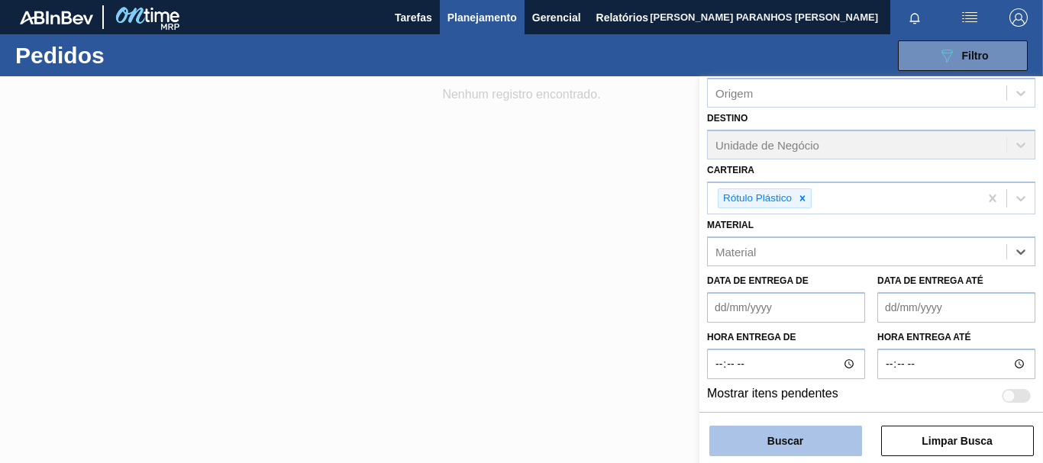
click at [852, 452] on button "Buscar" at bounding box center [785, 441] width 153 height 31
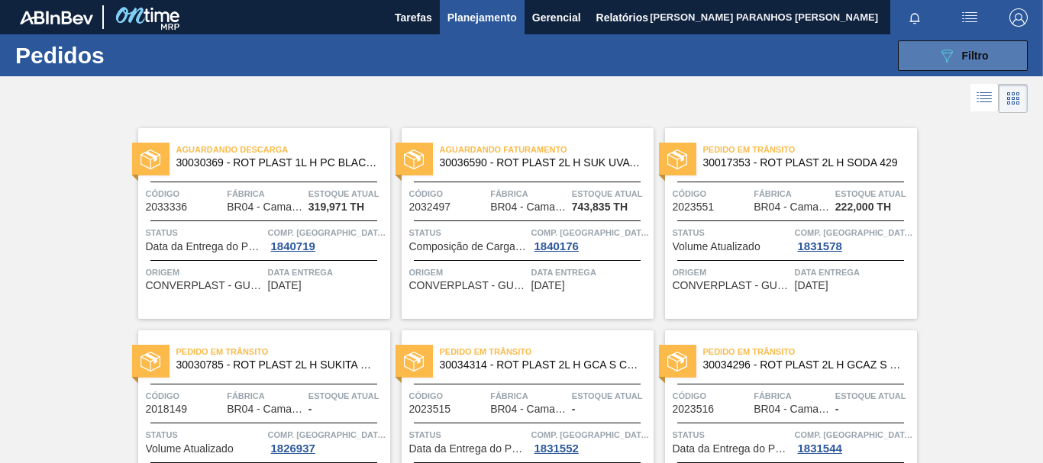
click at [947, 56] on icon "089F7B8B-B2A5-4AFE-B5C0-19BA573D28AC" at bounding box center [946, 56] width 18 height 18
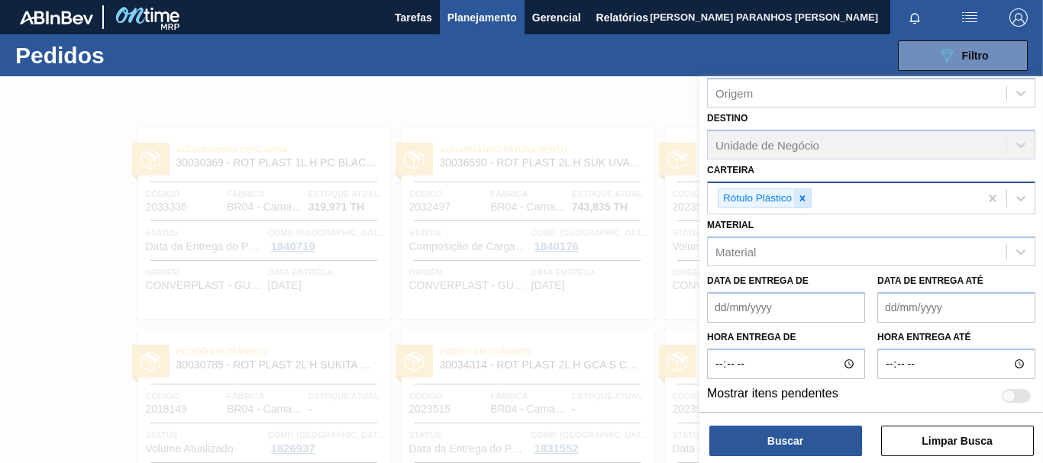
click at [809, 201] on div at bounding box center [802, 198] width 17 height 19
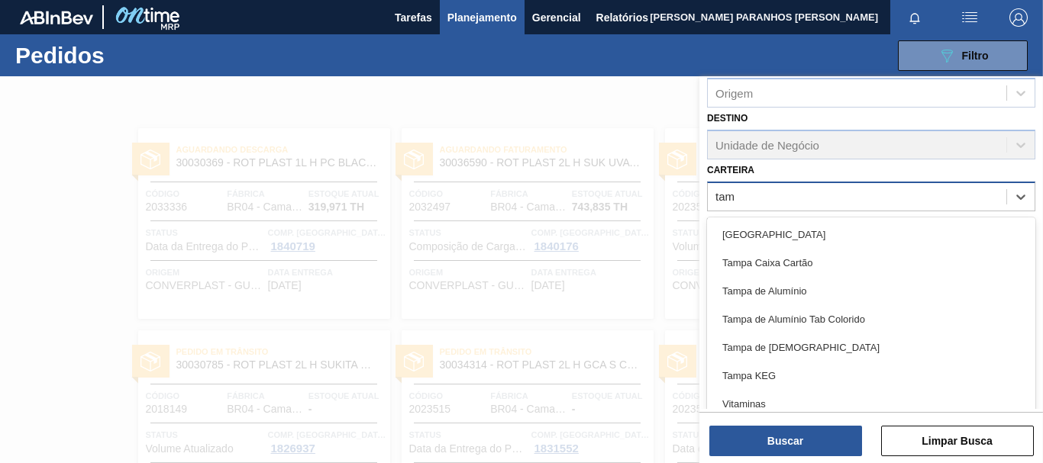
type input "tamp"
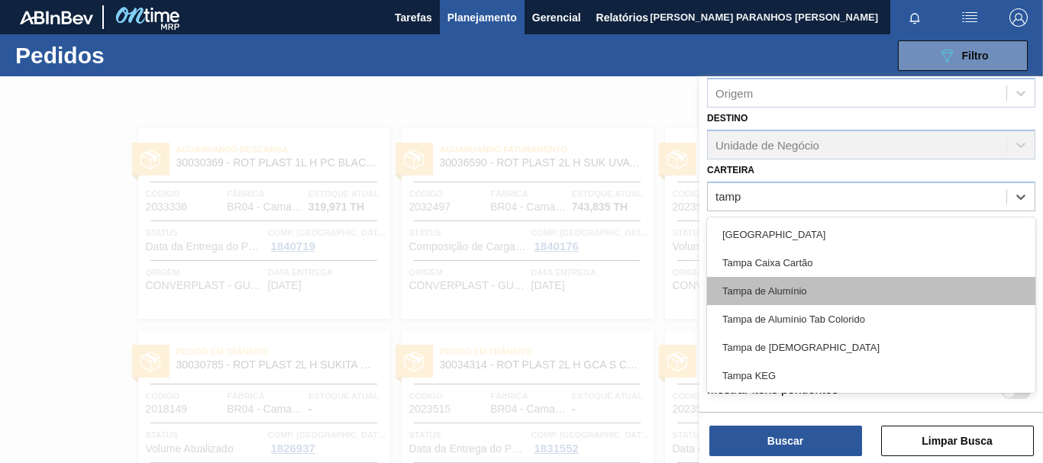
click at [741, 288] on div "Tampa de Alumínio" at bounding box center [871, 291] width 328 height 28
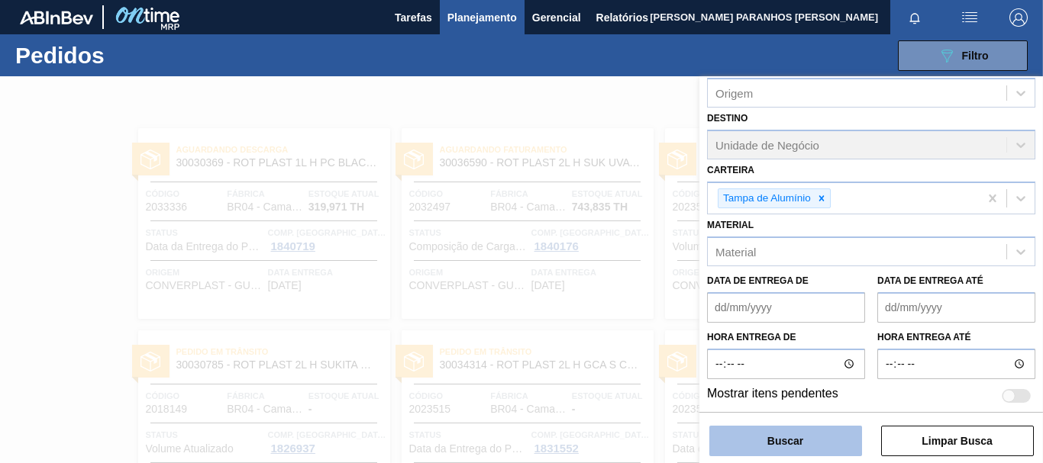
click at [783, 450] on button "Buscar" at bounding box center [785, 441] width 153 height 31
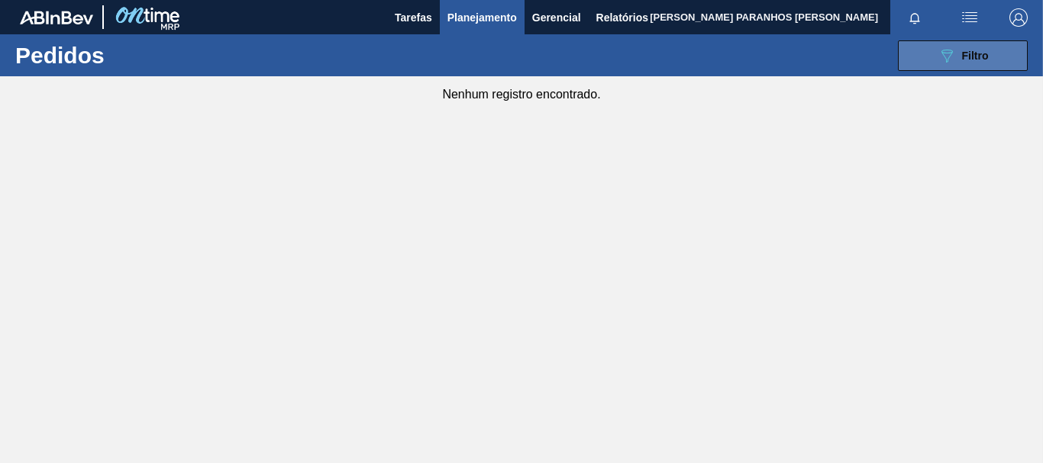
click at [952, 54] on icon "089F7B8B-B2A5-4AFE-B5C0-19BA573D28AC" at bounding box center [946, 56] width 18 height 18
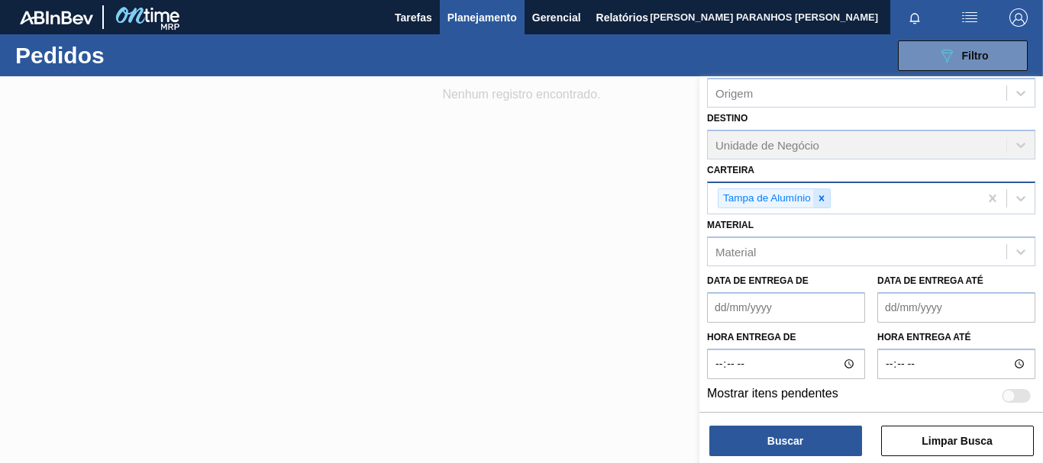
click at [818, 195] on icon at bounding box center [821, 198] width 11 height 11
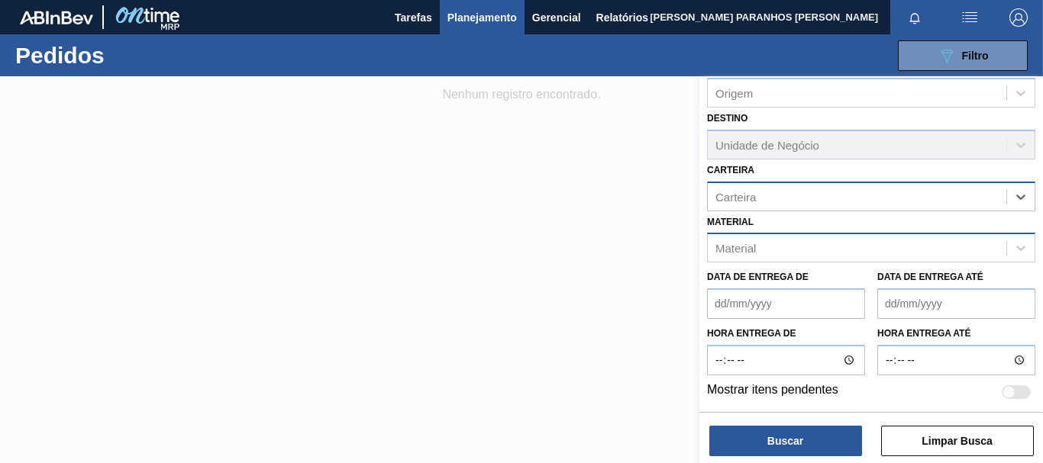
click at [789, 248] on div "Material" at bounding box center [857, 248] width 298 height 22
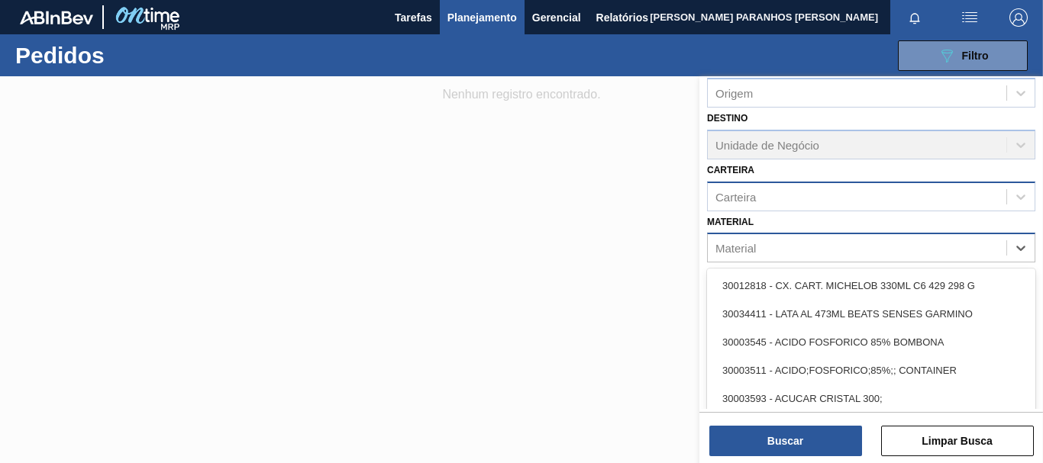
paste input "30003188"
type input "30003188"
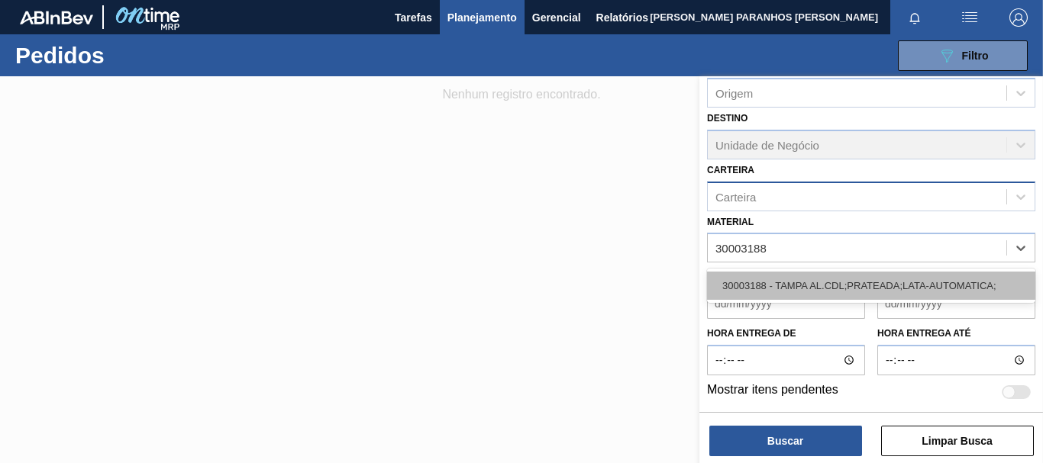
click at [818, 289] on div "30003188 - TAMPA AL.CDL;PRATEADA;LATA-AUTOMATICA;" at bounding box center [871, 286] width 328 height 28
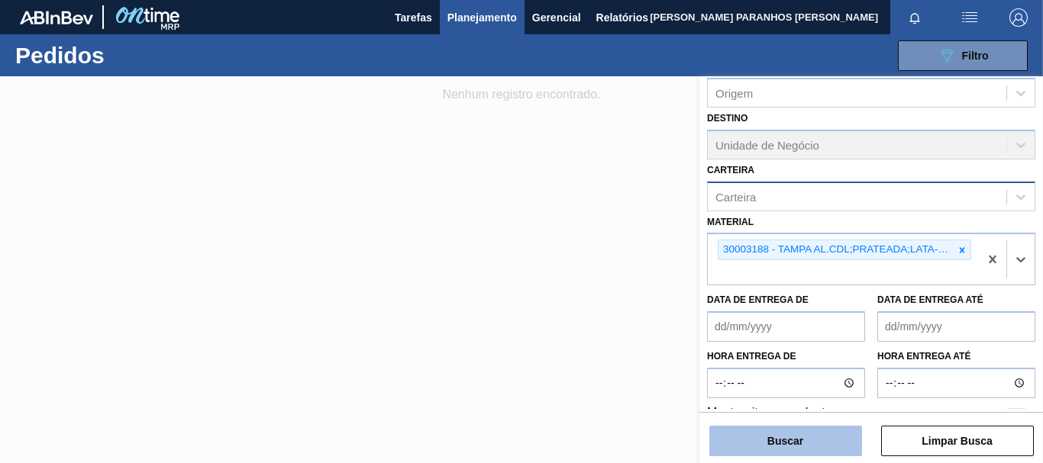
click at [823, 439] on button "Buscar" at bounding box center [785, 441] width 153 height 31
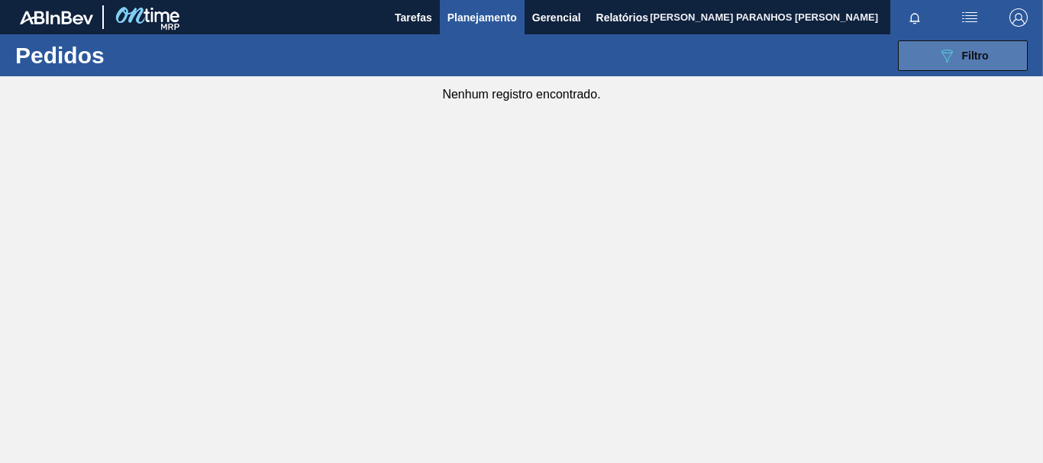
click at [913, 58] on button "089F7B8B-B2A5-4AFE-B5C0-19BA573D28AC Filtro" at bounding box center [963, 55] width 130 height 31
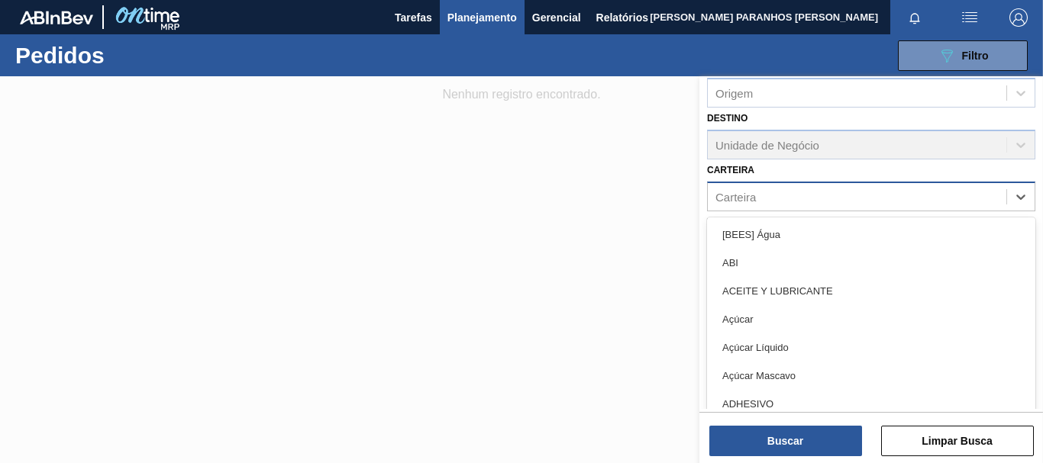
click at [913, 204] on div "Carteira" at bounding box center [857, 197] width 298 height 22
click at [273, 203] on div at bounding box center [521, 307] width 1043 height 463
